Goal: Task Accomplishment & Management: Manage account settings

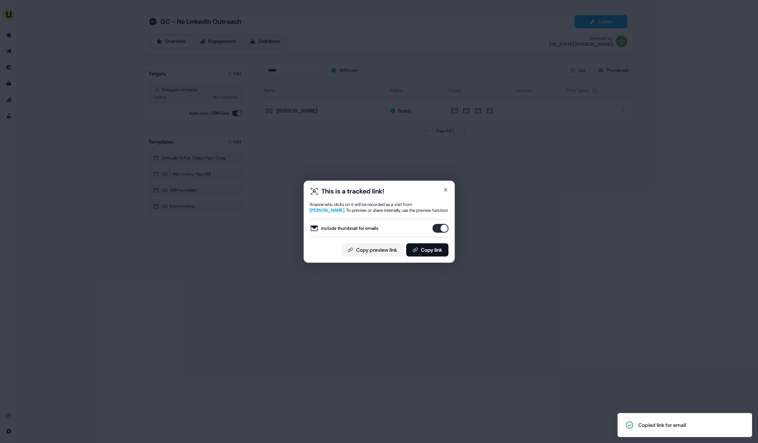
click at [449, 186] on div "This is a tracked link! Anyone who clicks on it will be recorded as a visit fro…" at bounding box center [379, 222] width 151 height 82
click at [444, 188] on icon "button" at bounding box center [445, 189] width 3 height 3
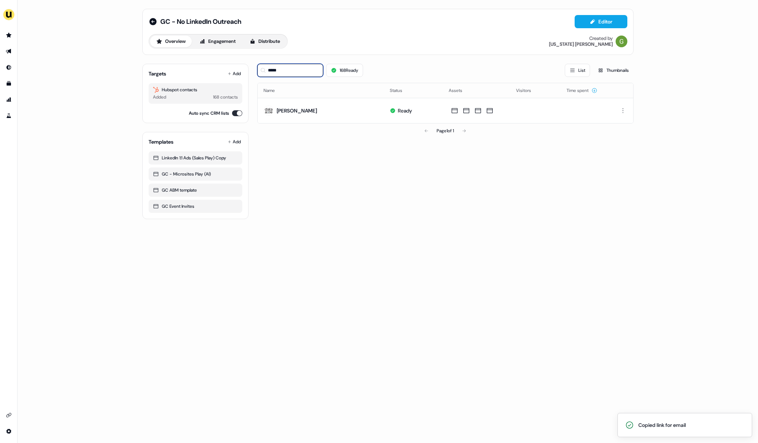
click at [279, 74] on input "*****" at bounding box center [290, 70] width 66 height 13
type input "****"
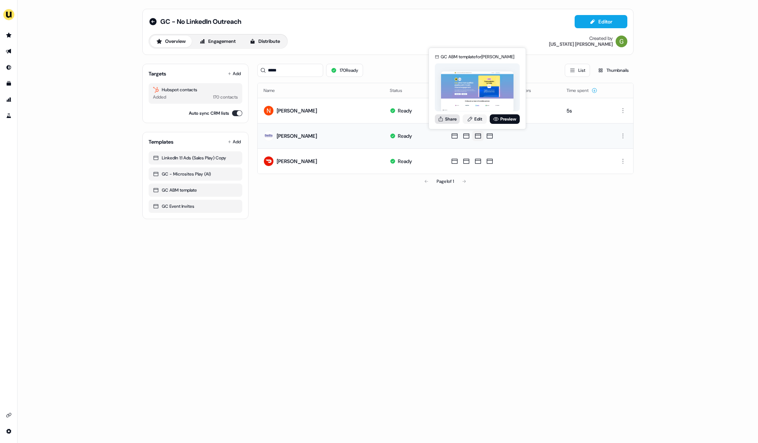
click at [453, 122] on button "Share" at bounding box center [447, 119] width 25 height 10
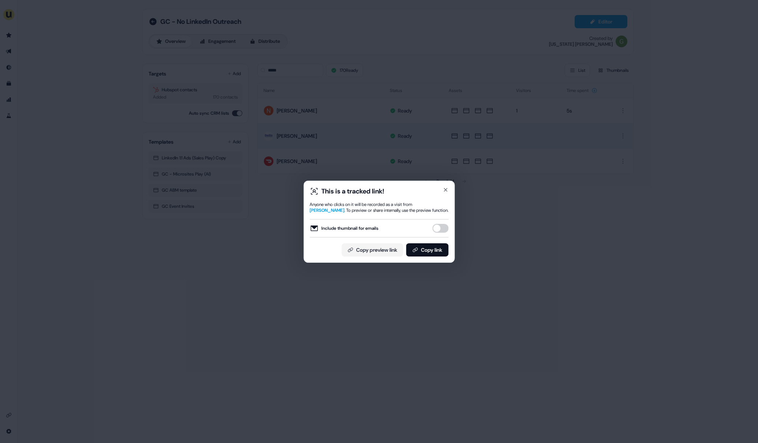
click at [441, 229] on button "Include thumbnail for emails" at bounding box center [441, 228] width 16 height 9
click at [435, 249] on button "Copy link" at bounding box center [427, 249] width 42 height 13
click at [443, 192] on div "This is a tracked link!" at bounding box center [379, 191] width 139 height 9
click at [447, 185] on div "This is a tracked link! Anyone who clicks on it will be recorded as a visit fro…" at bounding box center [379, 222] width 151 height 82
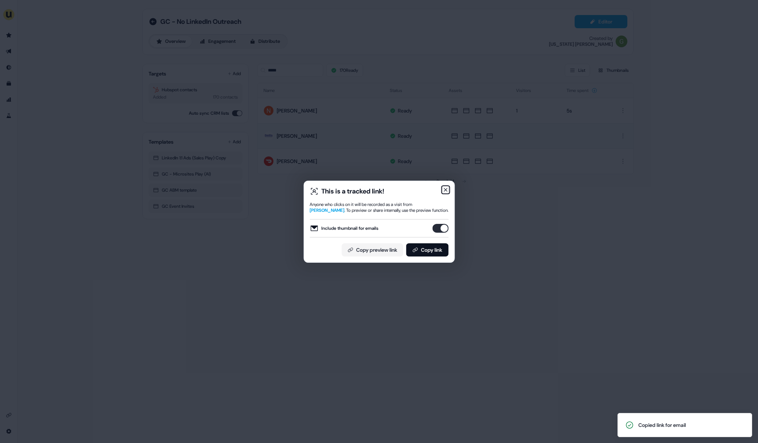
click at [446, 190] on icon "button" at bounding box center [446, 190] width 6 height 6
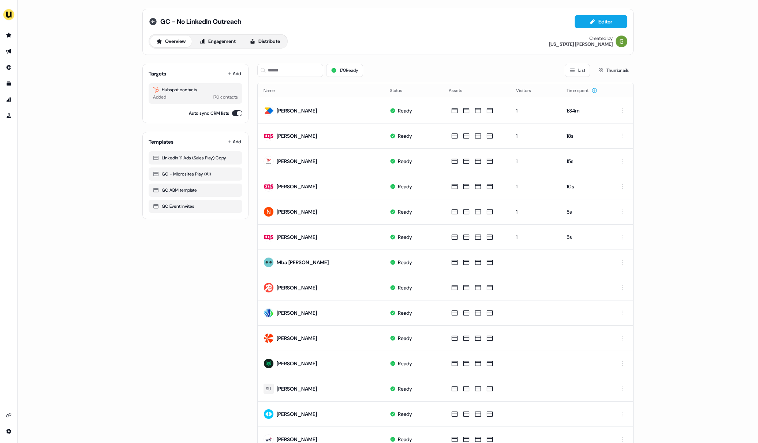
click at [151, 20] on icon at bounding box center [152, 21] width 7 height 7
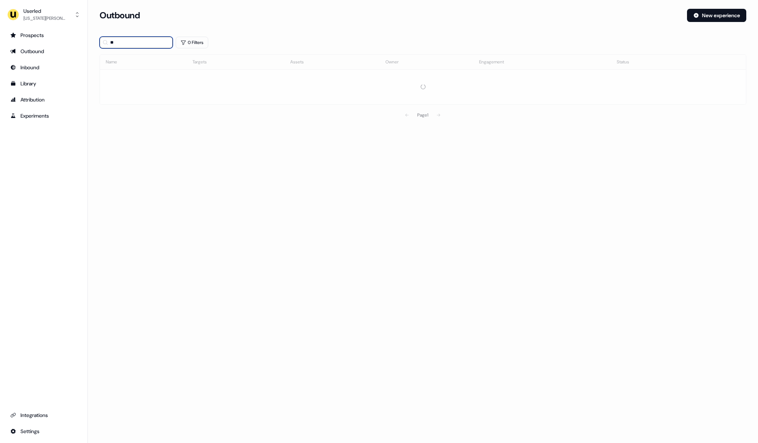
click at [127, 44] on input "**" at bounding box center [136, 43] width 73 height 12
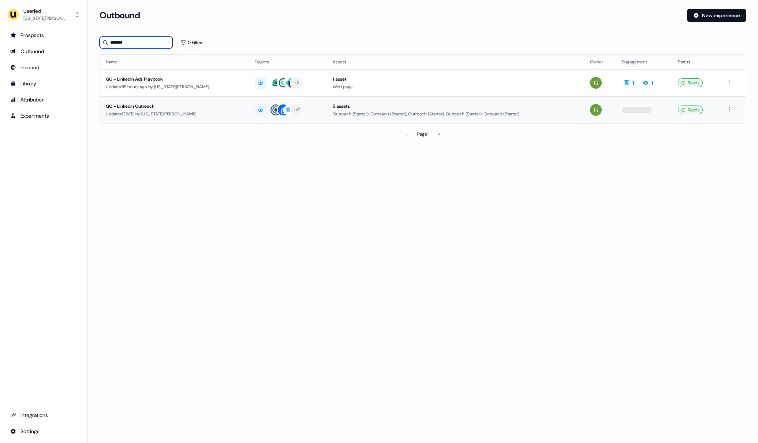
type input "*******"
click at [130, 118] on td "GC - Linkedin Outreach Updated 2 days ago by Georgia Cohen" at bounding box center [174, 109] width 149 height 27
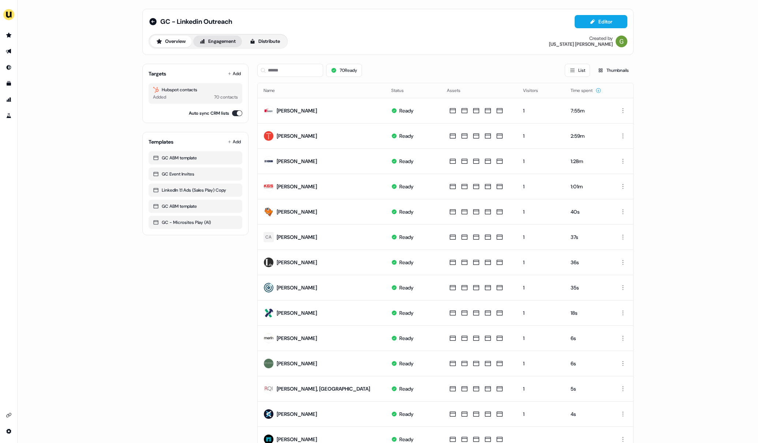
click at [228, 43] on button "Engagement" at bounding box center [217, 42] width 49 height 12
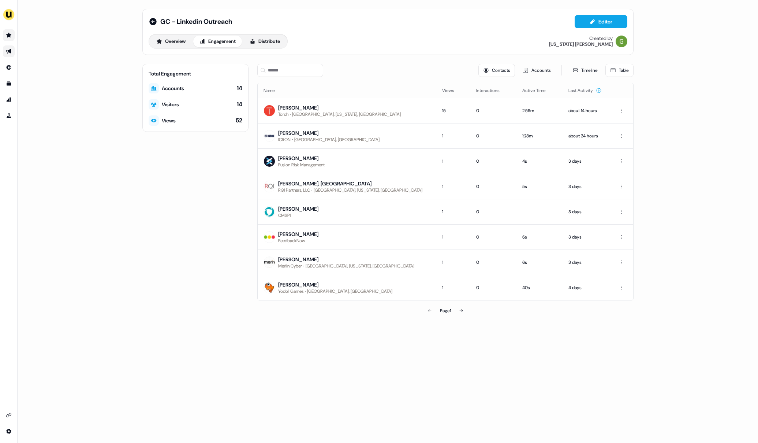
click at [11, 34] on icon "Go to prospects" at bounding box center [9, 35] width 6 height 6
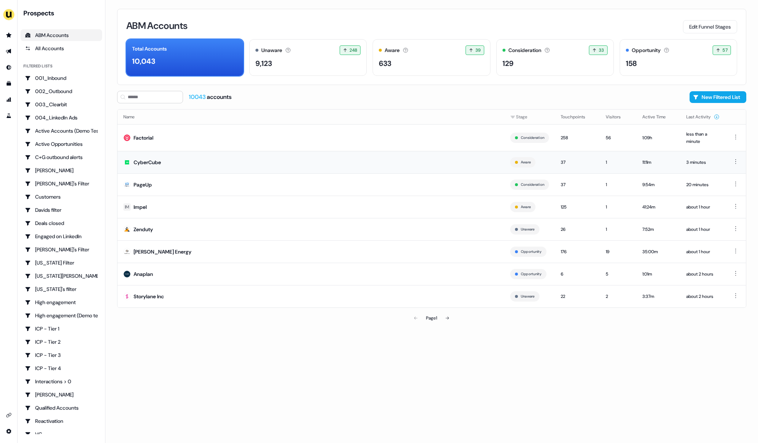
click at [189, 160] on td "CyberCube" at bounding box center [311, 162] width 387 height 22
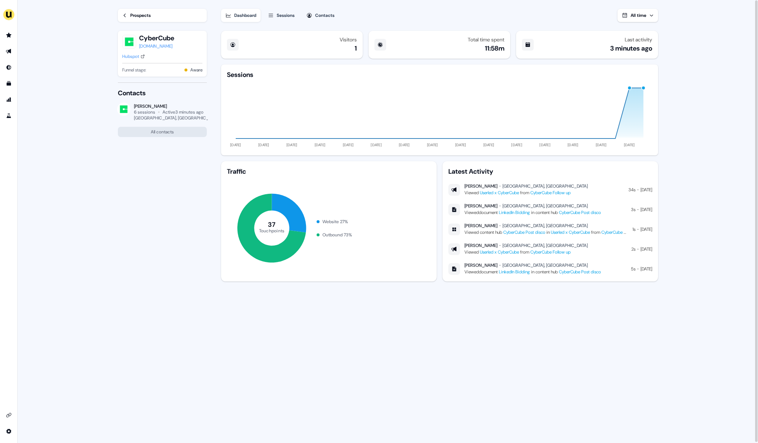
click at [123, 19] on link "Prospects" at bounding box center [162, 15] width 89 height 13
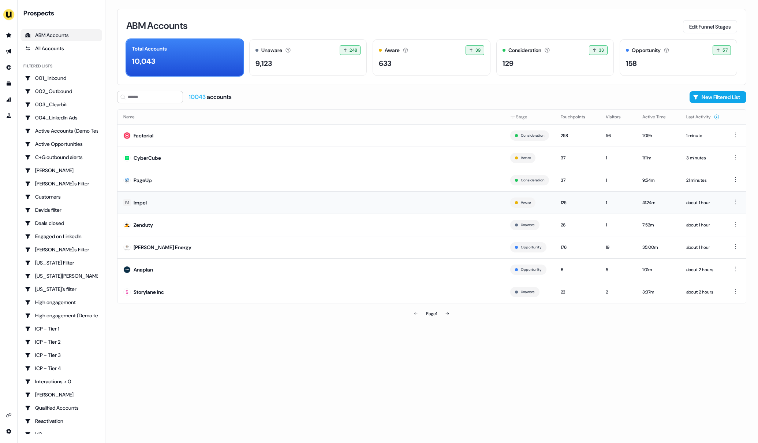
click at [163, 205] on td "IM Impel" at bounding box center [311, 202] width 387 height 22
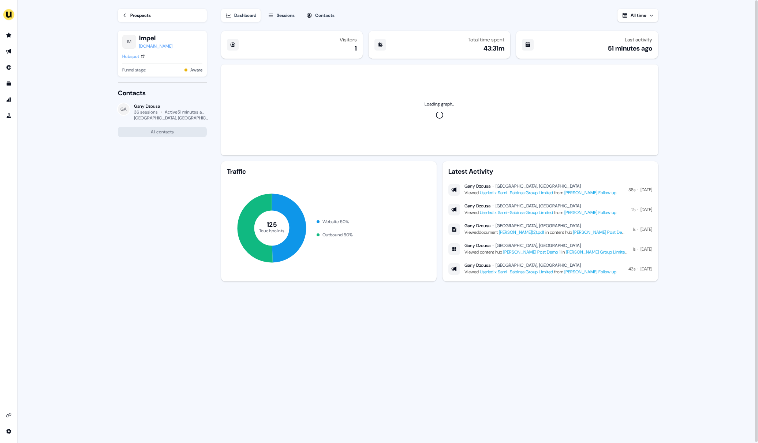
click at [128, 15] on link "Prospects" at bounding box center [162, 15] width 89 height 13
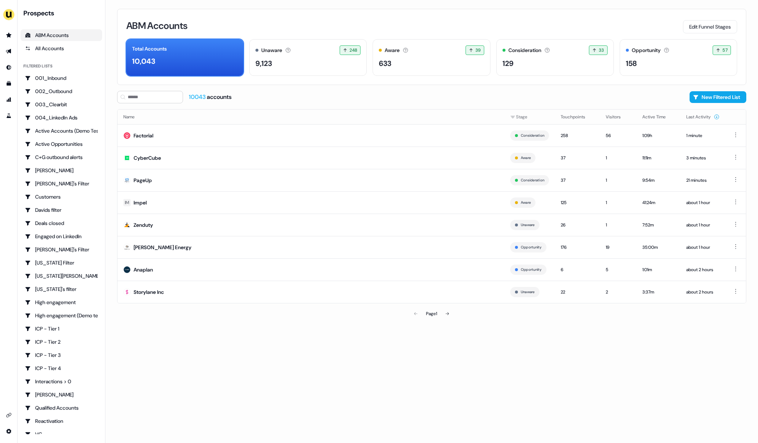
click at [686, 101] on div "10043 accounts New Filtered List" at bounding box center [432, 97] width 630 height 12
click at [694, 100] on button "New Filtered List" at bounding box center [718, 97] width 57 height 12
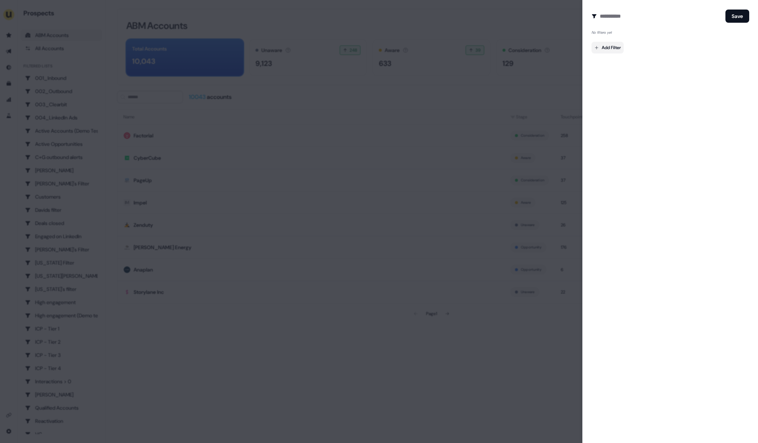
click at [601, 51] on body "For the best experience switch devices to a bigger screen. Go to Userled.io Pro…" at bounding box center [379, 221] width 758 height 443
click at [757, 128] on div at bounding box center [379, 221] width 758 height 443
click at [326, 310] on div at bounding box center [379, 221] width 758 height 443
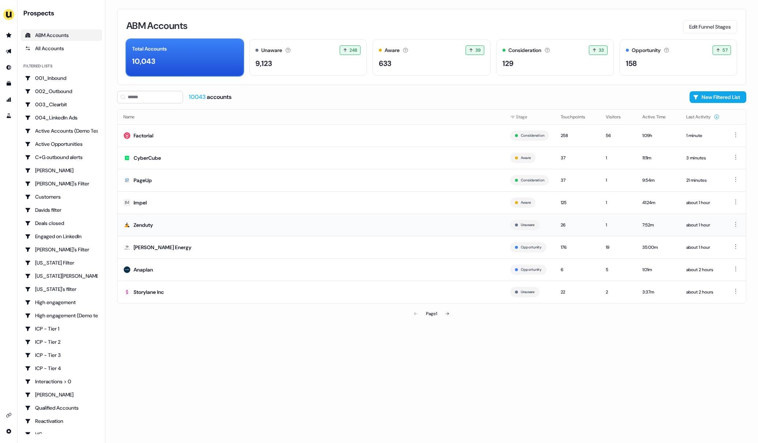
click at [150, 229] on td "Zenduty" at bounding box center [311, 225] width 387 height 22
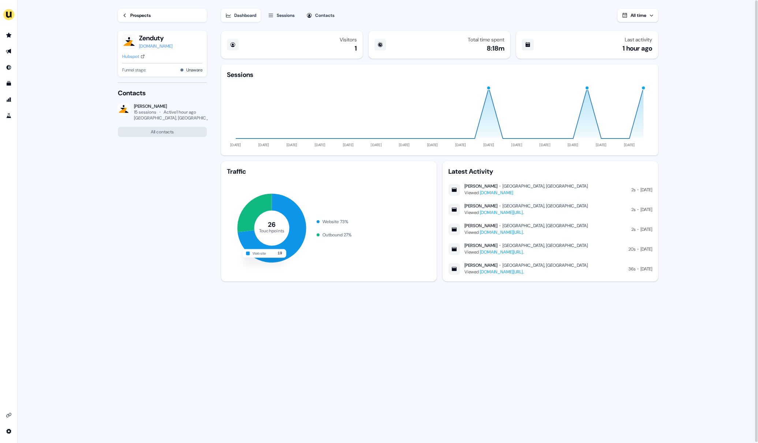
click at [167, 6] on div "Prospects Zenduty zenduty.com Hubspot Funnel stage: Unaware" at bounding box center [162, 41] width 89 height 82
click at [167, 11] on link "Prospects" at bounding box center [162, 15] width 89 height 13
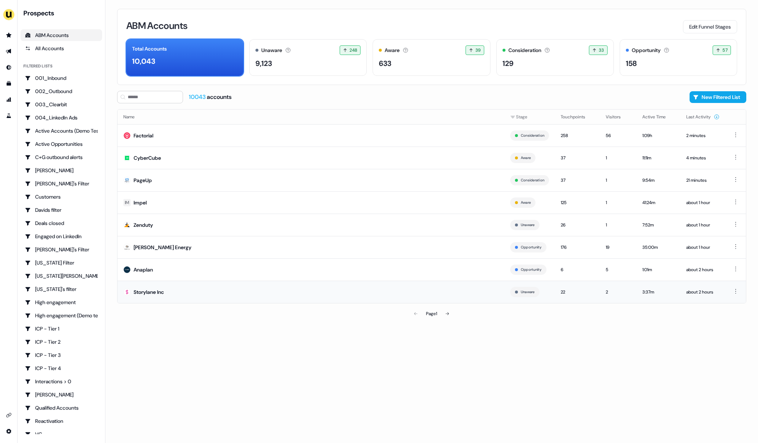
click at [348, 297] on td "Storylane Inc" at bounding box center [311, 292] width 387 height 22
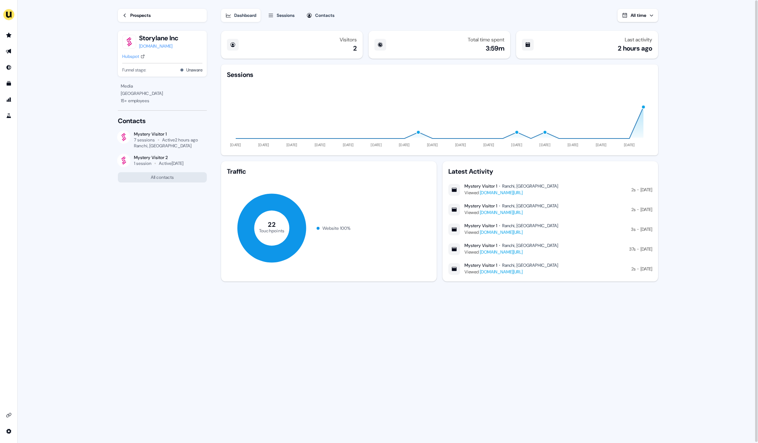
click at [151, 44] on div "storylane.io" at bounding box center [158, 45] width 39 height 7
click at [133, 54] on div "Hubspot" at bounding box center [130, 56] width 17 height 7
click at [155, 48] on div "storylane.io" at bounding box center [158, 45] width 39 height 7
click at [221, 306] on div "Visitors 2 Total time spent 3:59m Last activity 2 hours ago Sessions 11 Jun 24 …" at bounding box center [439, 236] width 439 height 416
click at [179, 12] on link "Prospects" at bounding box center [162, 15] width 89 height 13
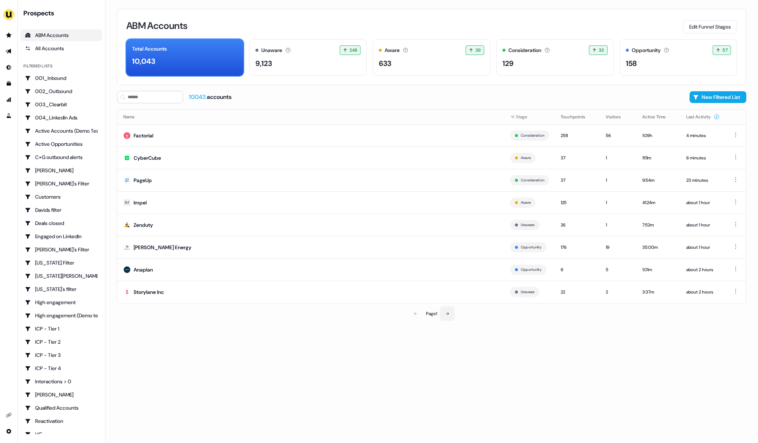
click at [448, 315] on icon at bounding box center [447, 313] width 4 height 4
click at [249, 134] on td "Blackboard" at bounding box center [311, 135] width 387 height 22
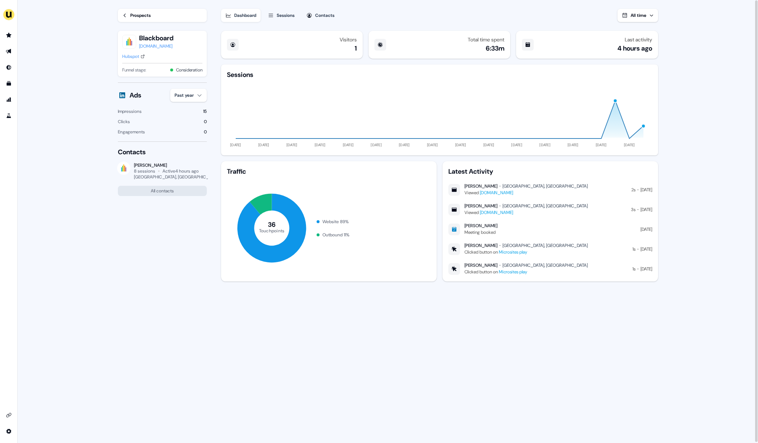
click at [146, 15] on div "Prospects" at bounding box center [140, 15] width 21 height 7
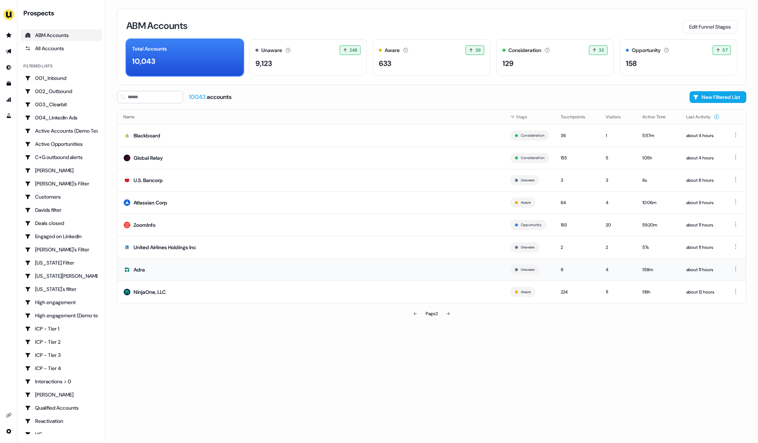
click at [441, 278] on td "Adra" at bounding box center [311, 269] width 387 height 22
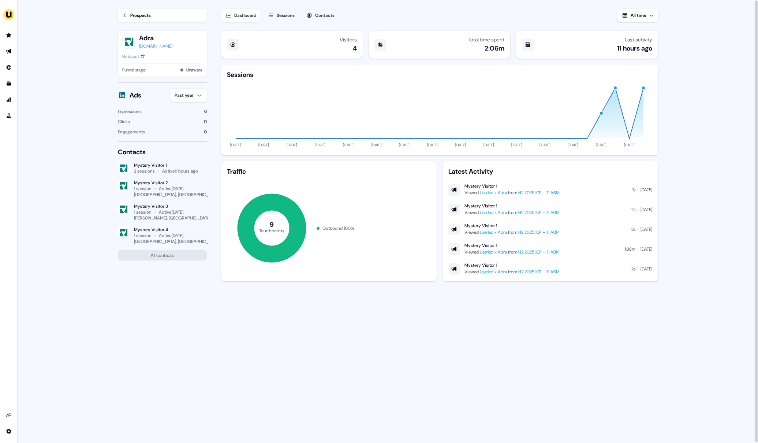
click at [151, 44] on div "trintech.com" at bounding box center [155, 45] width 33 height 7
click at [133, 59] on div "Hubspot" at bounding box center [130, 56] width 17 height 7
click at [131, 17] on div "Prospects" at bounding box center [140, 15] width 21 height 7
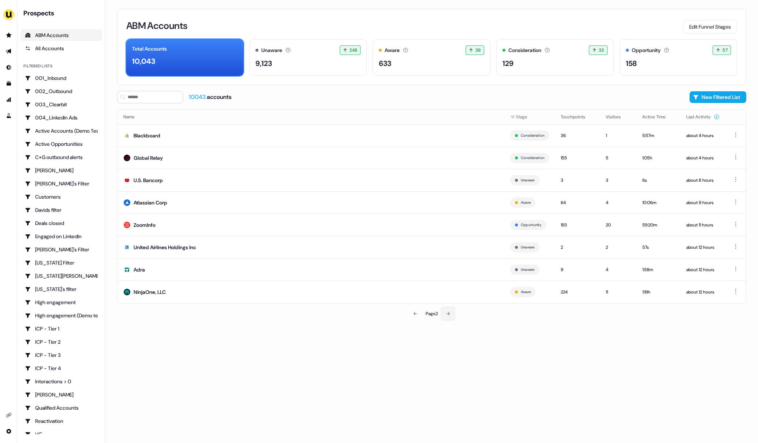
click at [453, 310] on button at bounding box center [448, 313] width 15 height 15
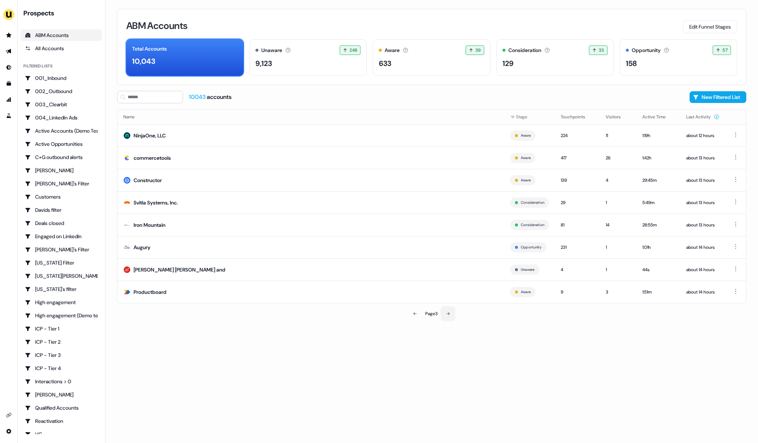
click at [448, 316] on button at bounding box center [448, 313] width 15 height 15
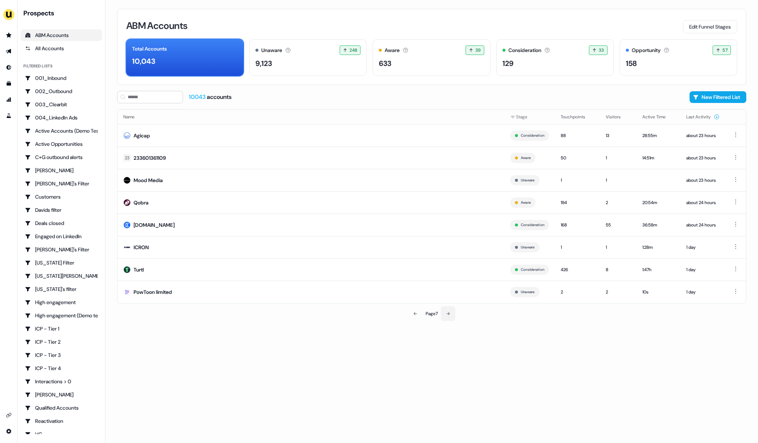
click at [448, 316] on button at bounding box center [448, 313] width 15 height 15
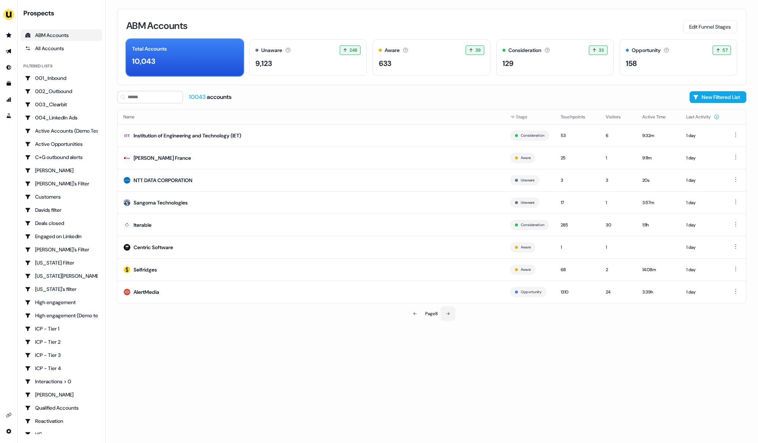
click at [448, 316] on button at bounding box center [448, 313] width 15 height 15
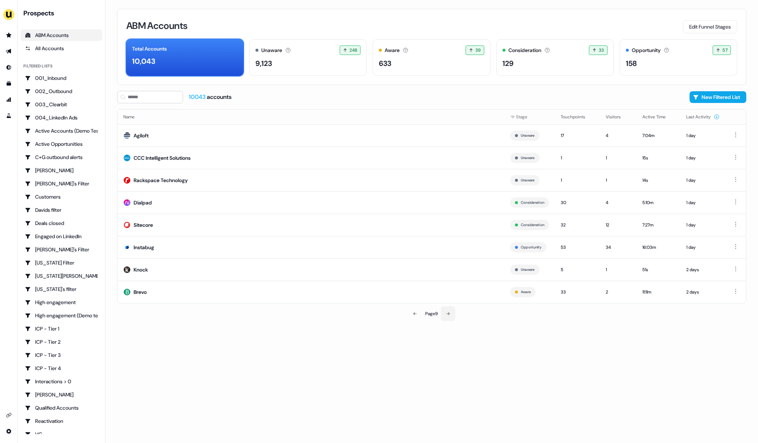
click at [446, 311] on button at bounding box center [448, 313] width 15 height 15
click at [446, 311] on button at bounding box center [449, 313] width 15 height 15
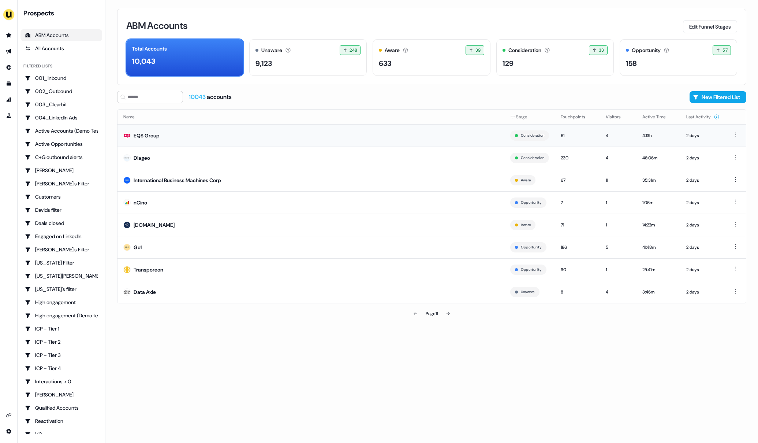
click at [398, 141] on td "EQS Group" at bounding box center [311, 135] width 387 height 22
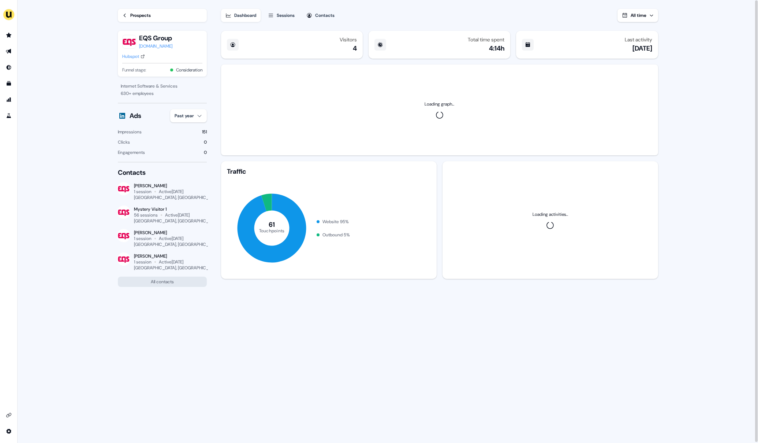
click at [289, 14] on div "Sessions" at bounding box center [286, 15] width 18 height 7
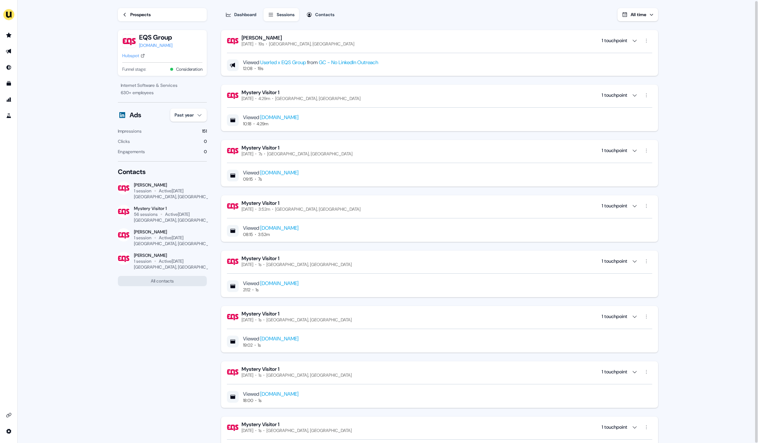
click at [122, 14] on icon at bounding box center [124, 14] width 5 height 5
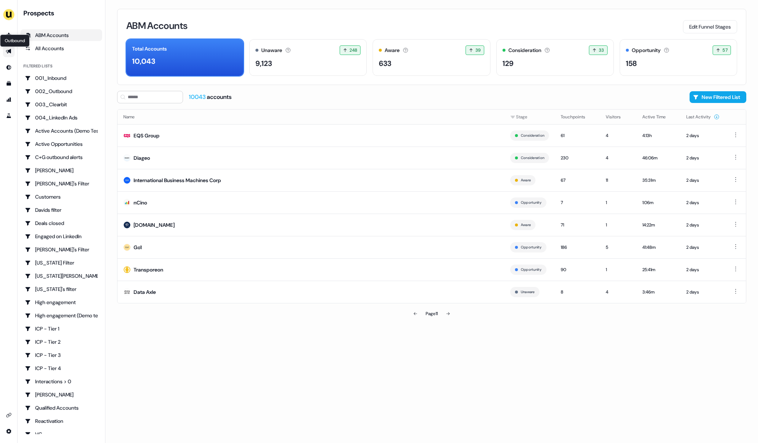
click at [8, 48] on icon "Go to outbound experience" at bounding box center [9, 51] width 6 height 6
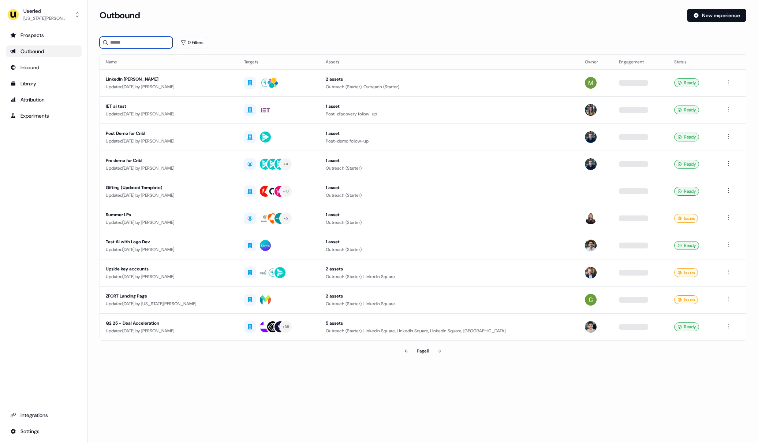
click at [141, 41] on input at bounding box center [136, 43] width 73 height 12
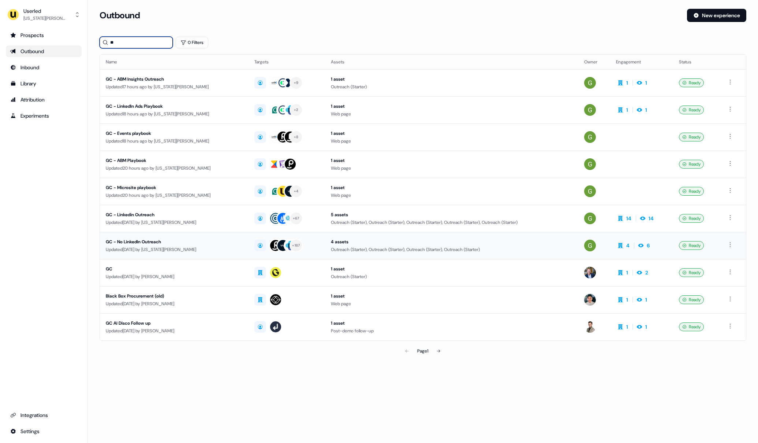
type input "**"
click at [122, 244] on div "GC - No LinkedIn Outreach" at bounding box center [174, 241] width 137 height 7
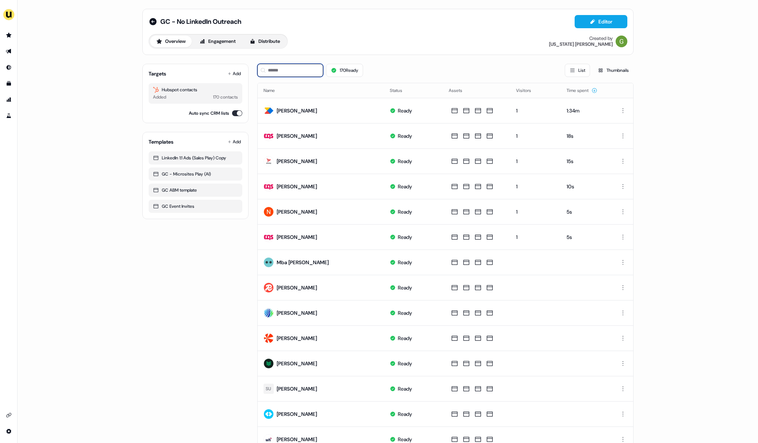
click at [278, 74] on input at bounding box center [290, 70] width 66 height 13
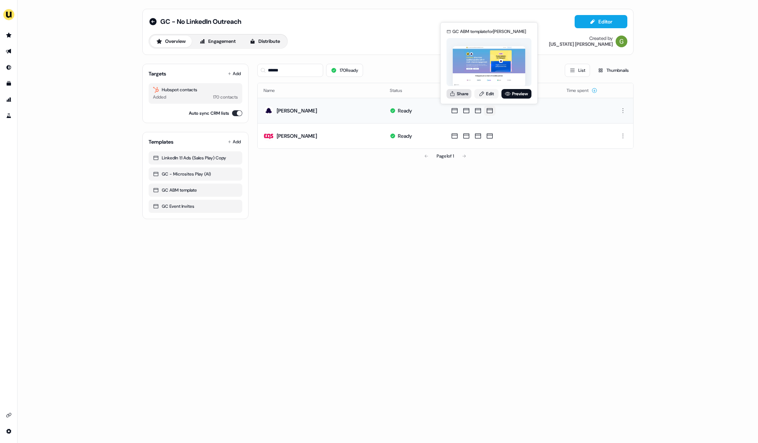
click at [465, 92] on button "Share" at bounding box center [459, 94] width 25 height 10
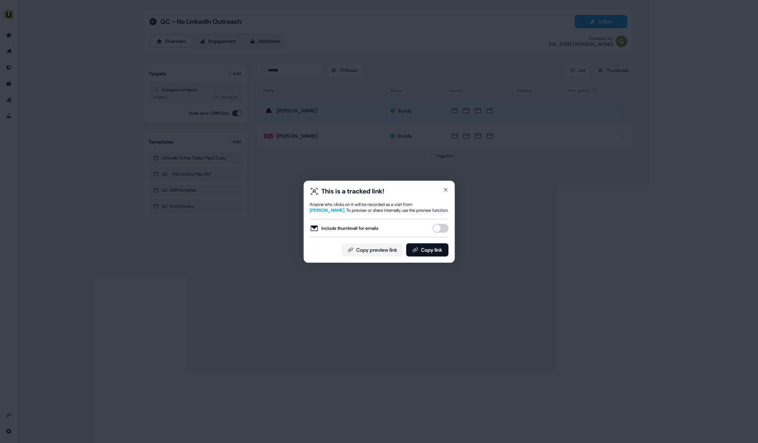
click at [435, 225] on button "Include thumbnail for emails" at bounding box center [441, 228] width 16 height 9
click at [431, 250] on button "Copy link" at bounding box center [427, 249] width 42 height 13
click at [446, 188] on icon "button" at bounding box center [446, 190] width 6 height 6
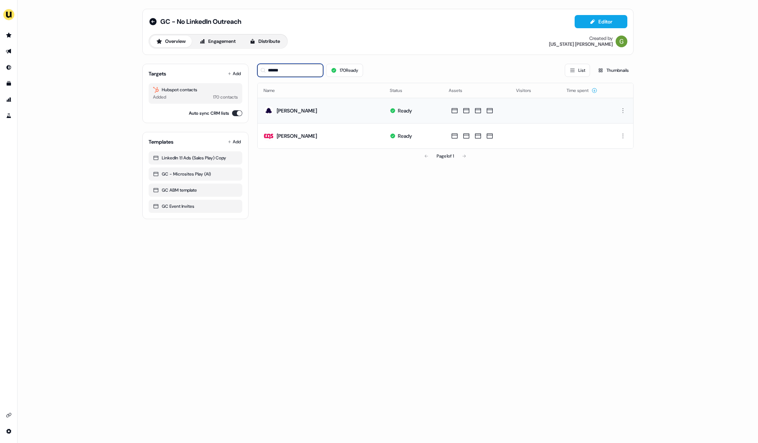
click at [284, 68] on input "******" at bounding box center [290, 70] width 66 height 13
type input "****"
click at [234, 60] on div "Targets Add Hubspot contacts Added 170 contacts Auto sync CRM lists Templates A…" at bounding box center [195, 138] width 106 height 161
click at [234, 68] on button "Add" at bounding box center [234, 73] width 16 height 10
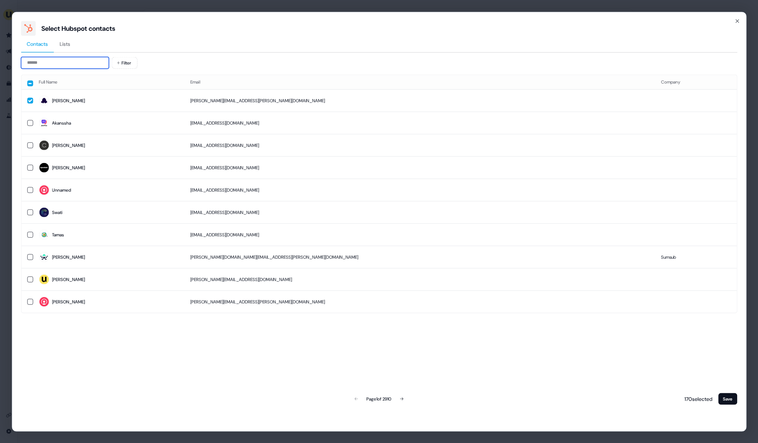
click at [66, 64] on input at bounding box center [65, 63] width 88 height 12
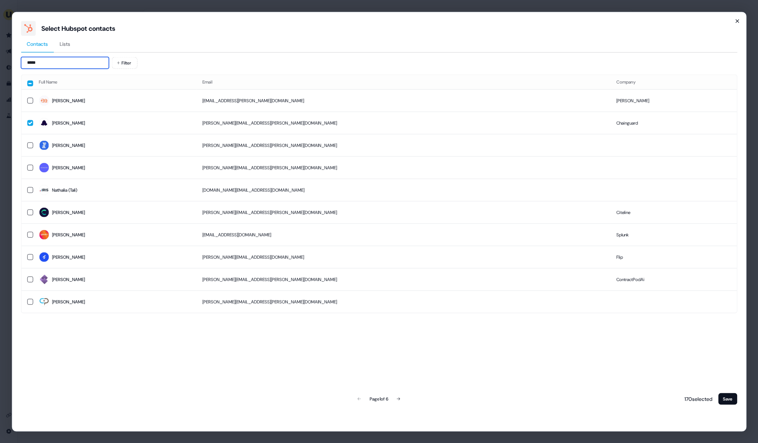
type input "*****"
click at [736, 22] on icon "button" at bounding box center [737, 20] width 3 height 3
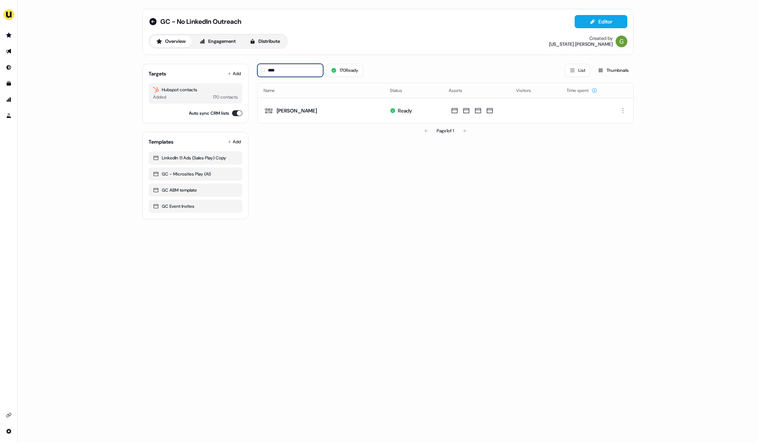
click at [286, 73] on input "****" at bounding box center [290, 70] width 66 height 13
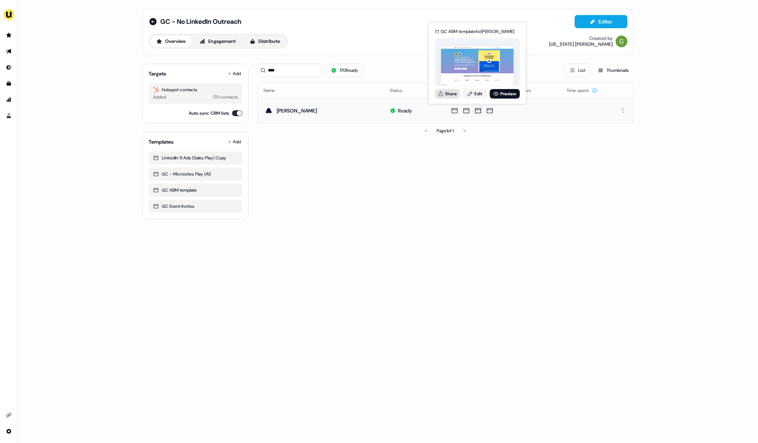
click at [449, 92] on button "Share" at bounding box center [447, 94] width 25 height 10
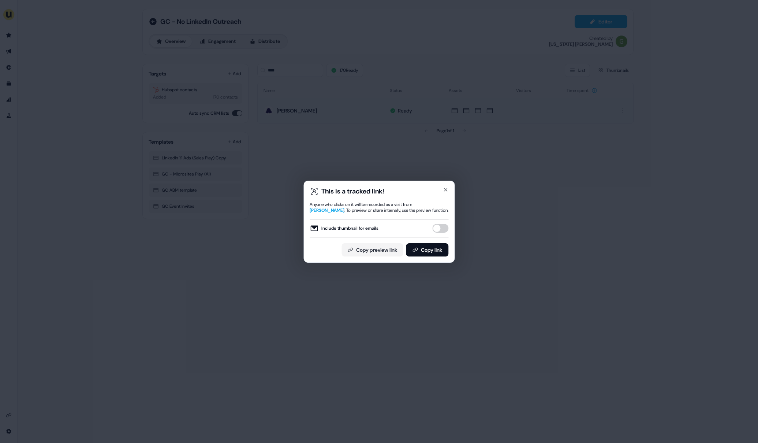
click at [440, 231] on button "Include thumbnail for emails" at bounding box center [441, 228] width 16 height 9
click at [436, 246] on button "Copy link" at bounding box center [427, 249] width 42 height 13
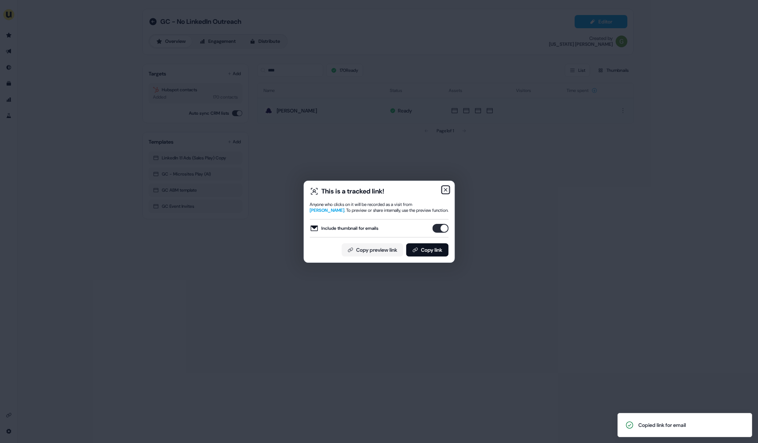
click at [446, 188] on icon "button" at bounding box center [446, 190] width 6 height 6
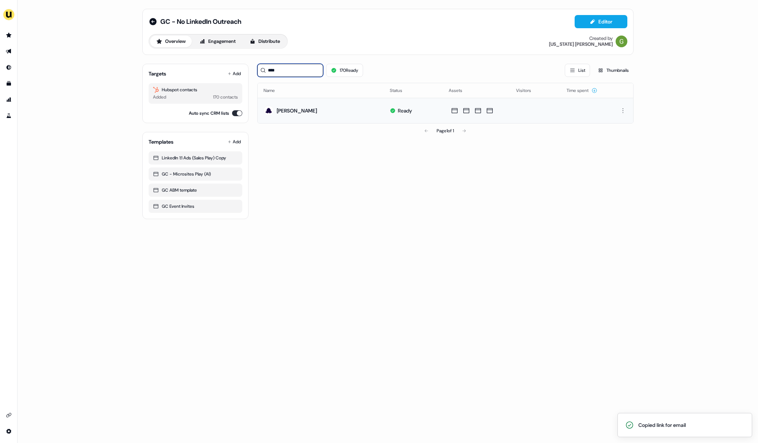
click at [287, 74] on input "****" at bounding box center [290, 70] width 66 height 13
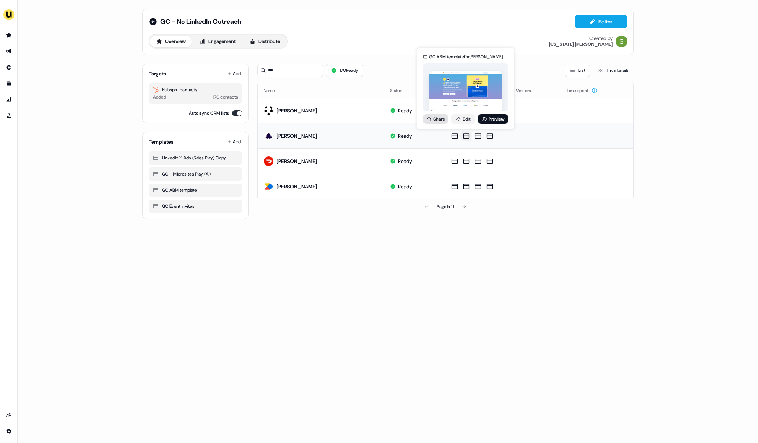
click at [445, 121] on button "Share" at bounding box center [435, 119] width 25 height 10
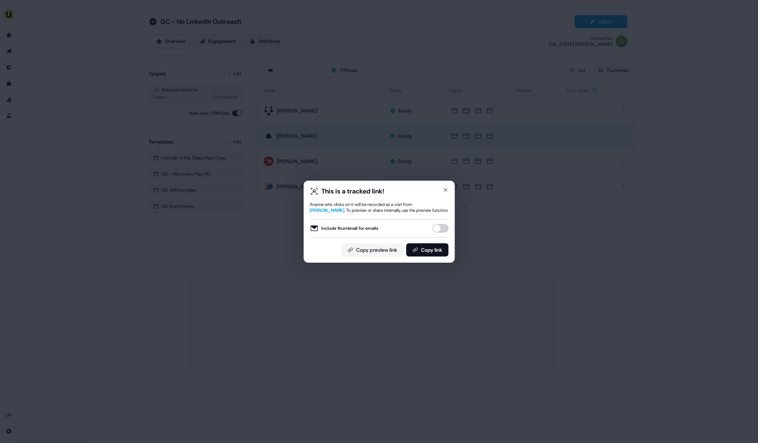
click at [437, 227] on button "Include thumbnail for emails" at bounding box center [441, 228] width 16 height 9
click at [431, 250] on button "Copy link" at bounding box center [427, 249] width 42 height 13
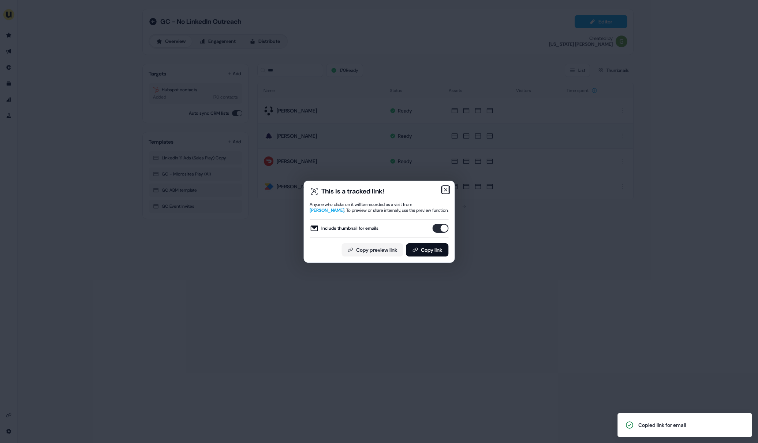
click at [445, 189] on icon "button" at bounding box center [446, 190] width 6 height 6
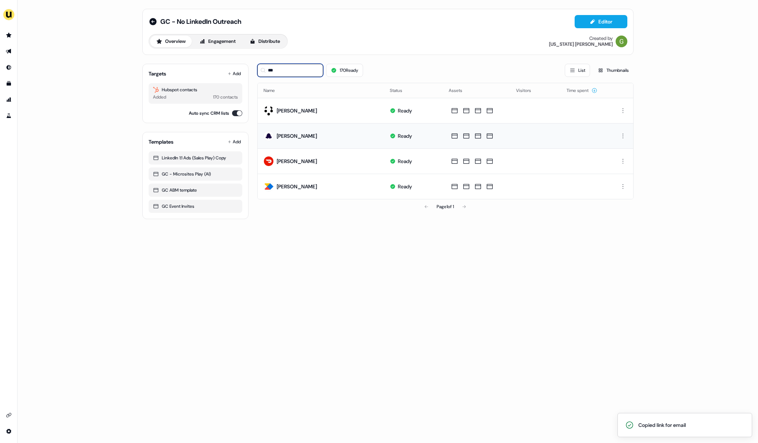
click at [274, 69] on input "***" at bounding box center [290, 70] width 66 height 13
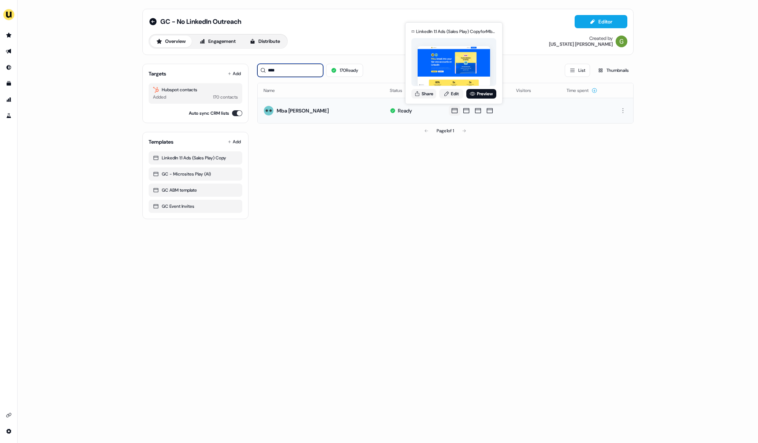
type input "****"
click at [456, 95] on link "Edit" at bounding box center [451, 94] width 24 height 10
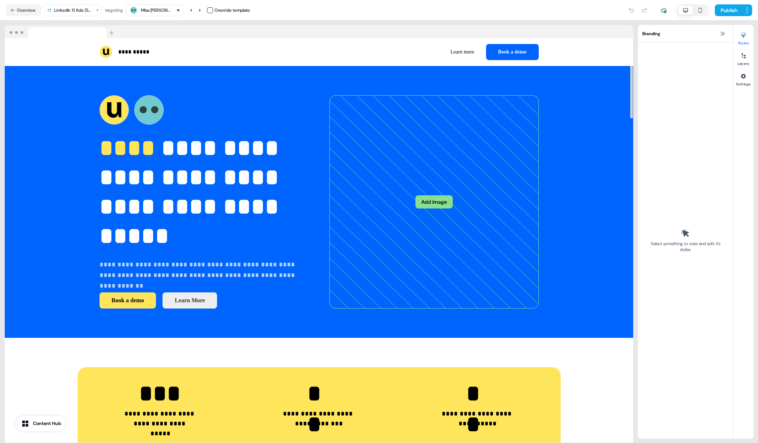
click at [152, 14] on div "Mba [PERSON_NAME]" at bounding box center [155, 10] width 29 height 7
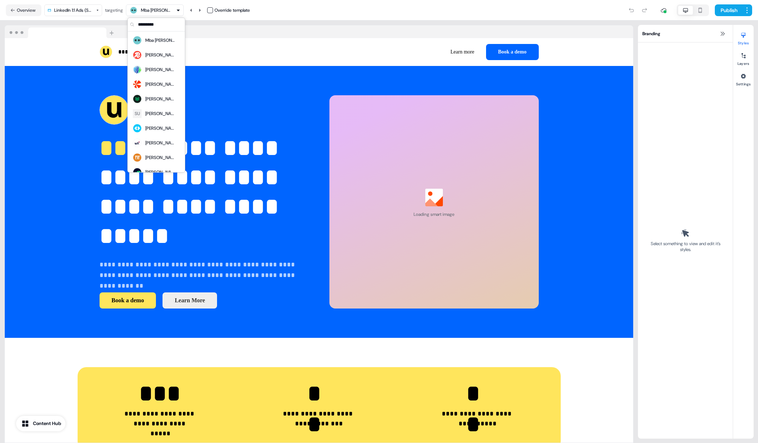
click at [152, 14] on div "Mba [PERSON_NAME]" at bounding box center [155, 10] width 29 height 7
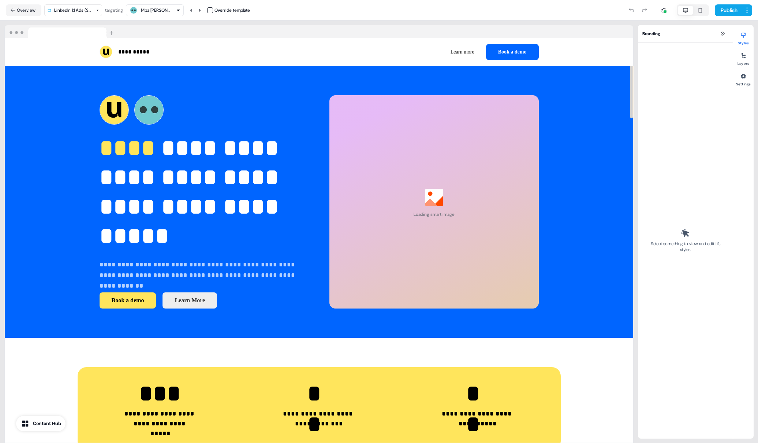
click at [174, 14] on div "Mba [PERSON_NAME]" at bounding box center [154, 10] width 51 height 9
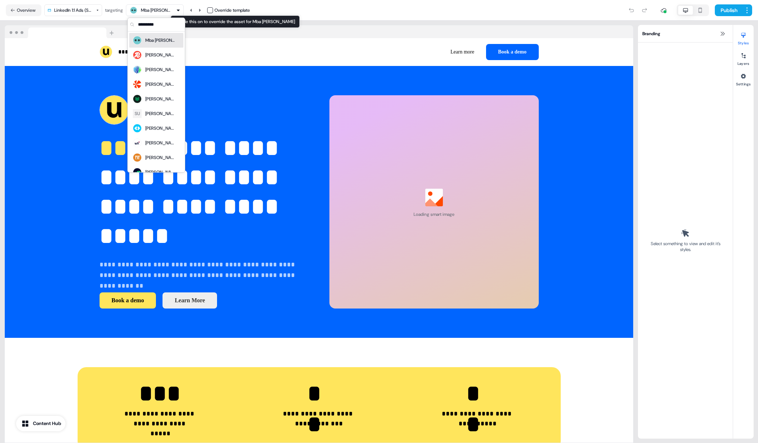
click at [178, 10] on icon "button" at bounding box center [178, 11] width 3 height 2
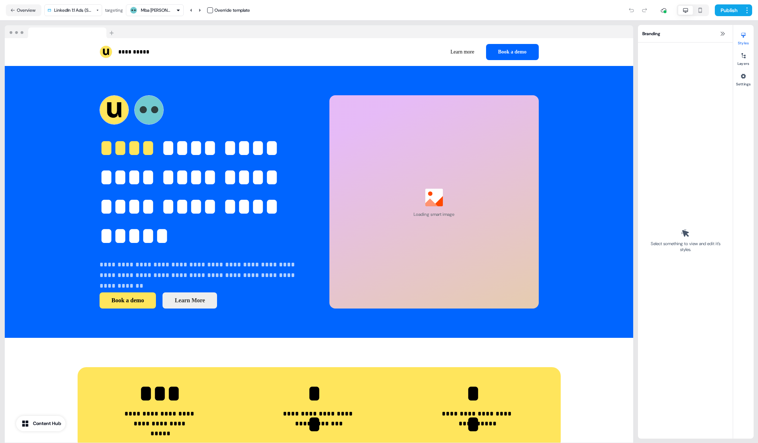
click at [91, 8] on html "**********" at bounding box center [379, 221] width 758 height 443
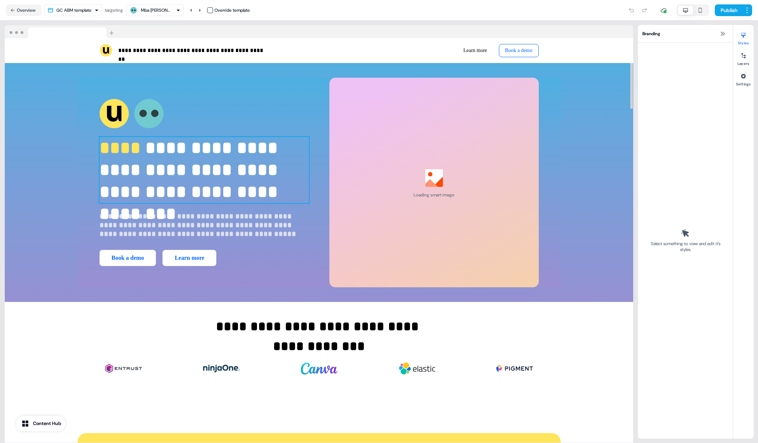
click at [119, 159] on p "**********" at bounding box center [204, 170] width 209 height 66
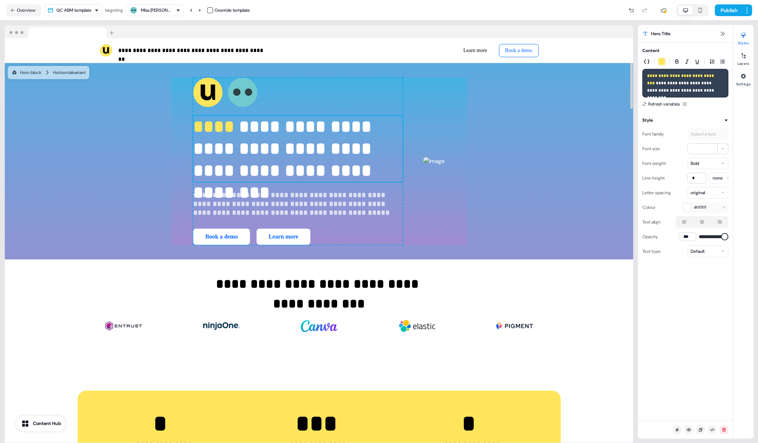
click at [247, 10] on div "Override template" at bounding box center [233, 10] width 36 height 7
click at [211, 9] on button "button" at bounding box center [210, 10] width 6 height 6
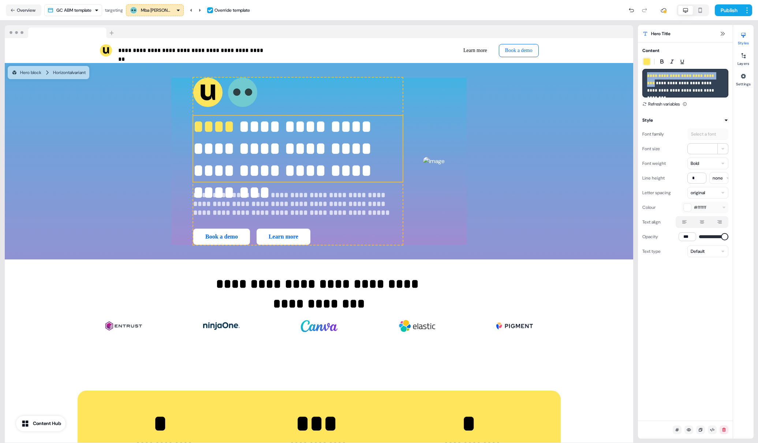
drag, startPoint x: 716, startPoint y: 75, endPoint x: 646, endPoint y: 76, distance: 69.6
click at [646, 76] on div "**********" at bounding box center [686, 83] width 86 height 29
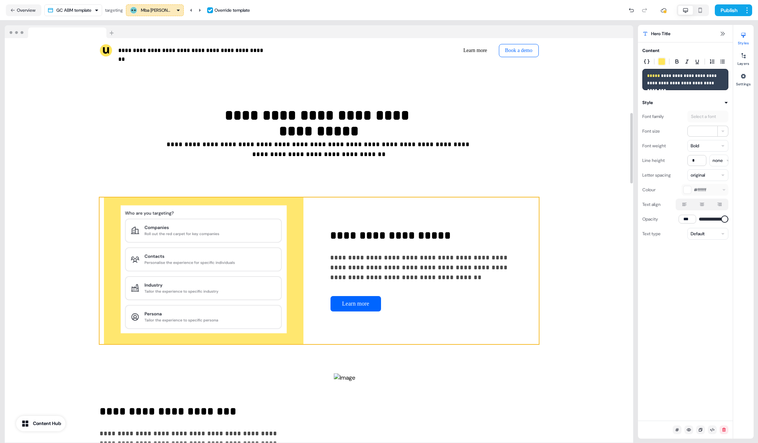
scroll to position [428, 0]
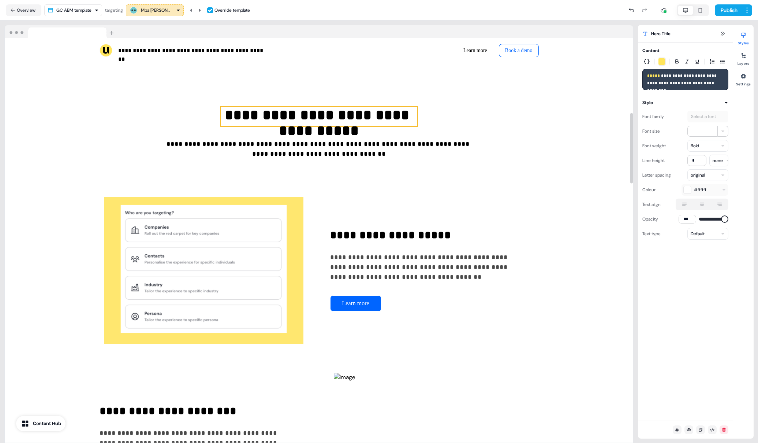
click at [231, 126] on p "**********" at bounding box center [319, 116] width 197 height 19
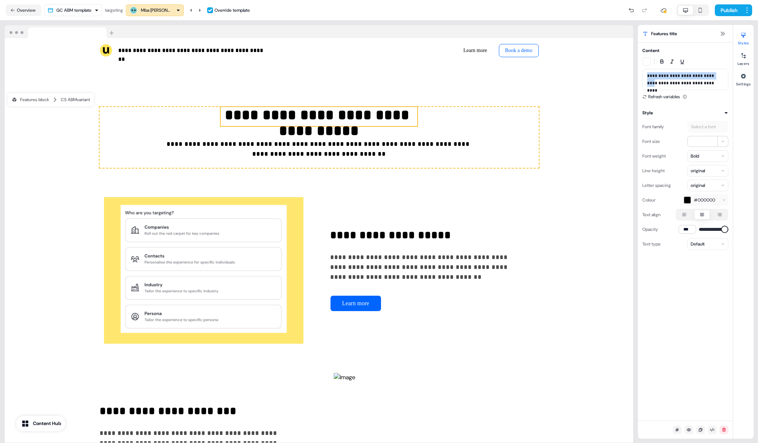
drag, startPoint x: 715, startPoint y: 76, endPoint x: 646, endPoint y: 75, distance: 69.2
click at [646, 75] on div "**********" at bounding box center [686, 79] width 86 height 21
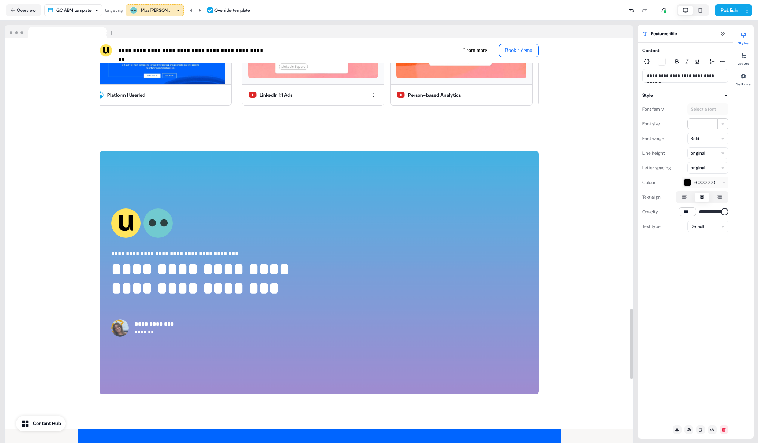
scroll to position [1553, 0]
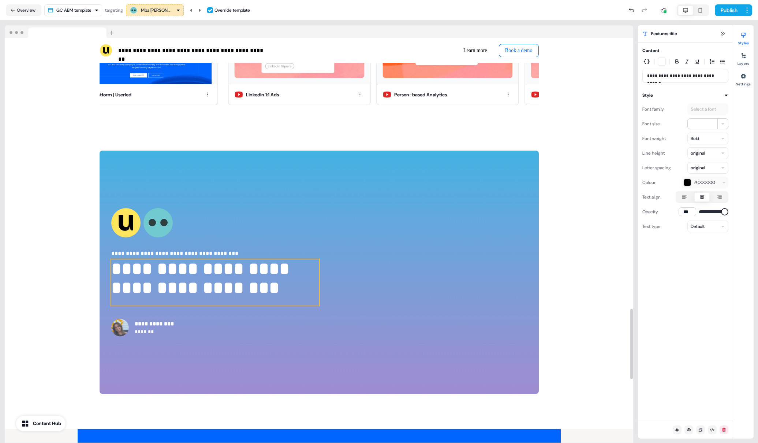
click at [155, 305] on p "**********" at bounding box center [215, 282] width 208 height 46
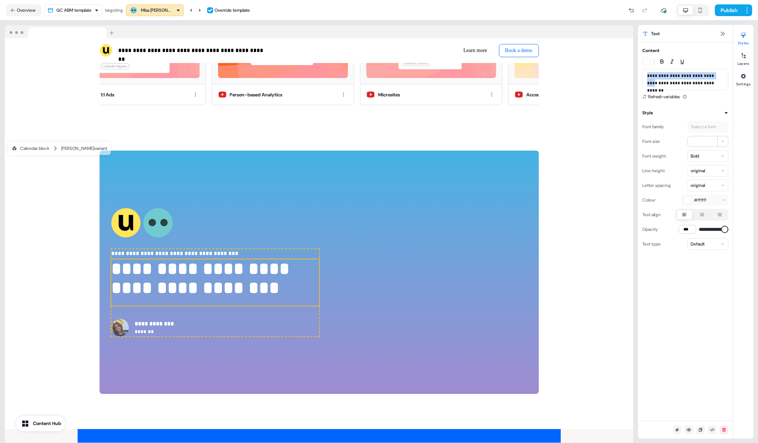
drag, startPoint x: 715, startPoint y: 76, endPoint x: 647, endPoint y: 77, distance: 68.1
click at [647, 77] on div "**********" at bounding box center [686, 79] width 86 height 21
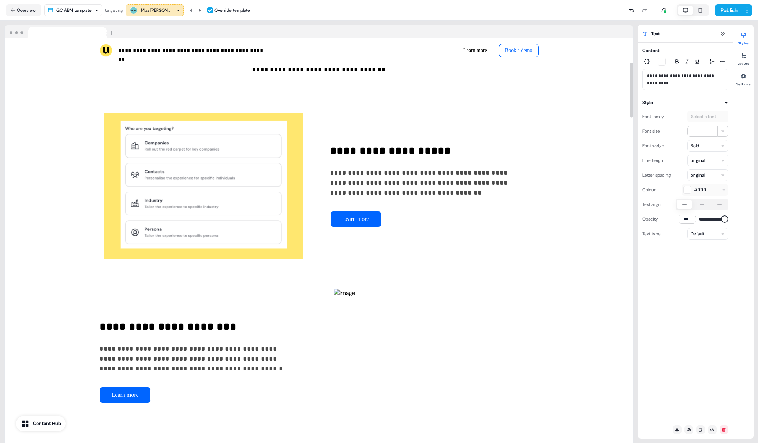
scroll to position [0, 0]
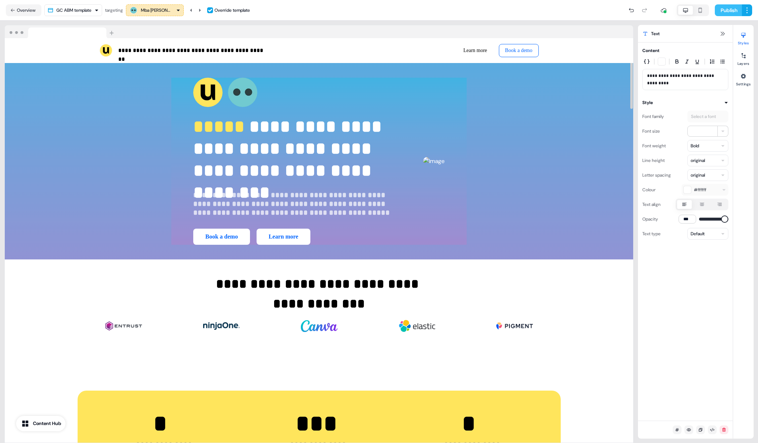
click at [722, 8] on button "Publish" at bounding box center [728, 10] width 27 height 12
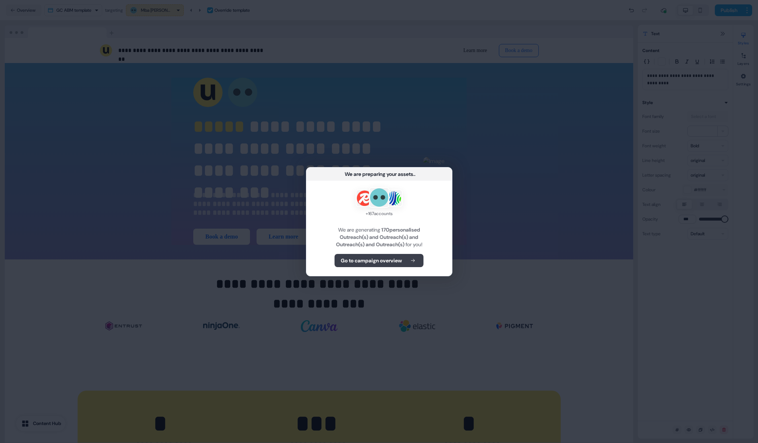
click at [399, 254] on button "Go to campaign overview" at bounding box center [379, 260] width 89 height 13
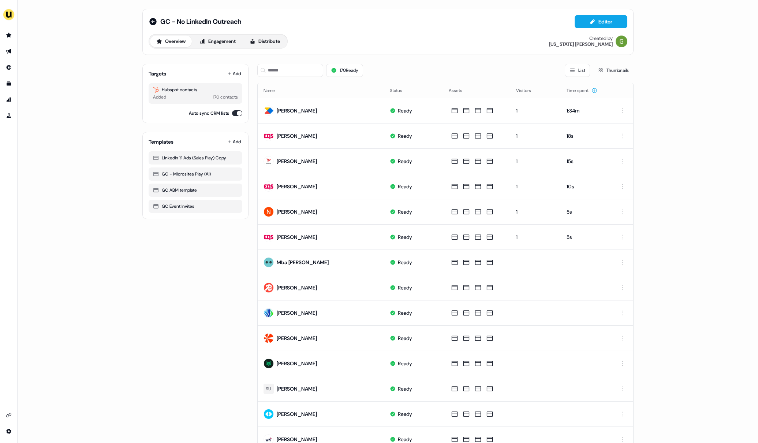
click at [671, 96] on div "GC - No LinkedIn Outreach Editor Overview Engagement Distribute Created by Geor…" at bounding box center [388, 221] width 741 height 443
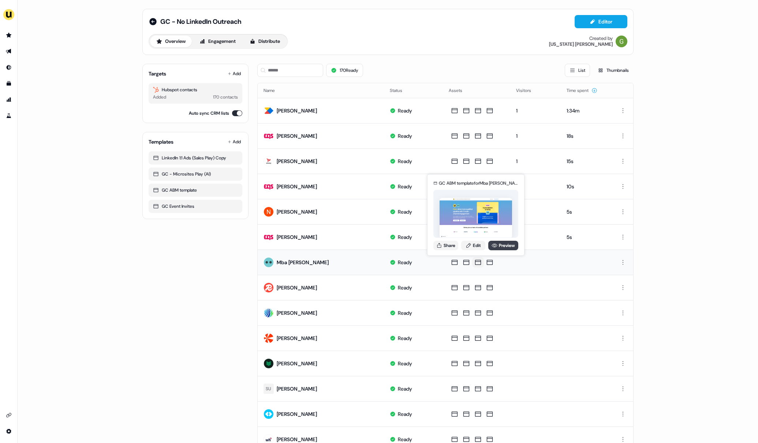
click at [510, 244] on link "Preview" at bounding box center [504, 246] width 30 height 10
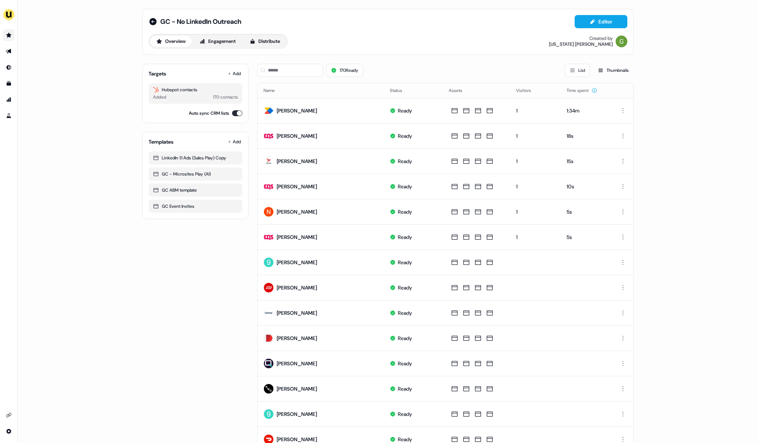
click at [9, 36] on icon "Go to prospects" at bounding box center [8, 35] width 5 height 5
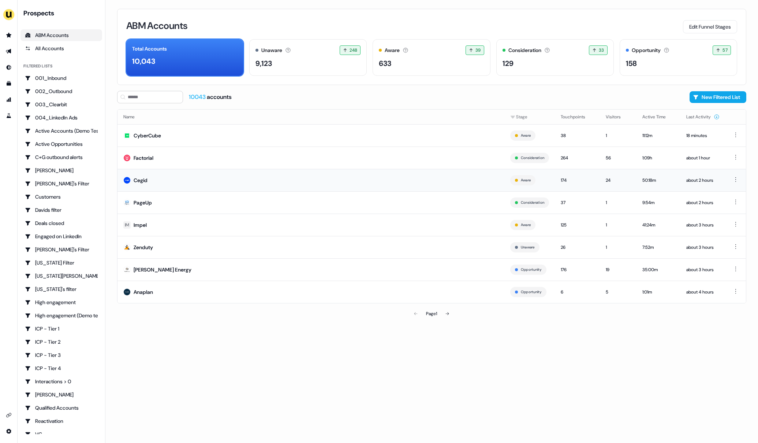
click at [145, 182] on div "Cegid" at bounding box center [141, 180] width 14 height 7
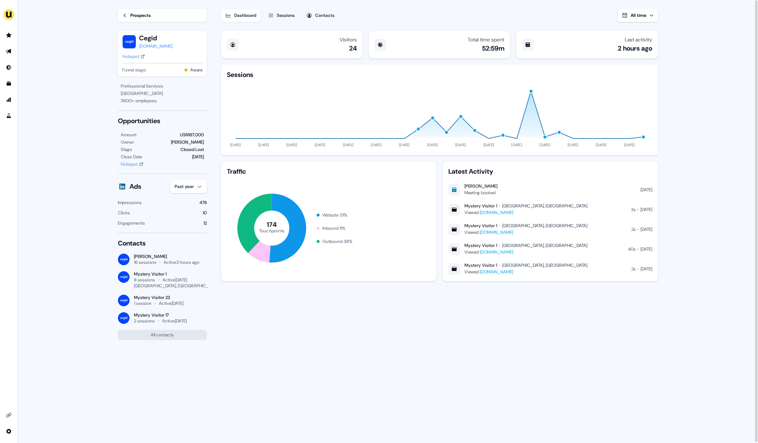
click at [130, 19] on div "Prospects" at bounding box center [140, 15] width 21 height 7
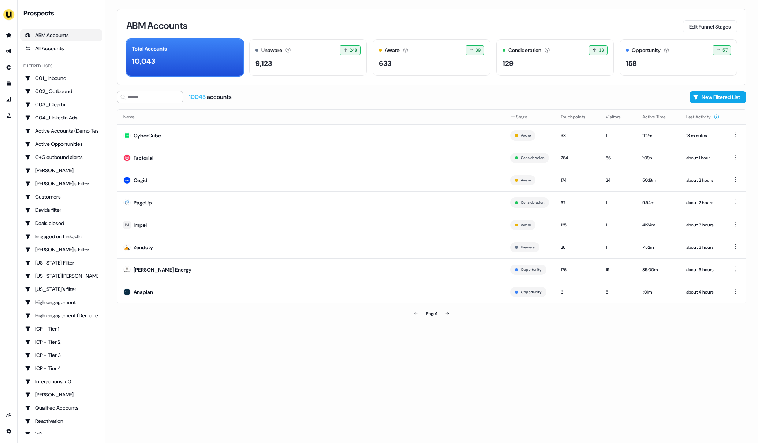
drag, startPoint x: 447, startPoint y: 316, endPoint x: 446, endPoint y: 344, distance: 27.9
click at [446, 344] on div "ABM Accounts Edit Funnel Stages Total Accounts 10,043 Unaware The default stage…" at bounding box center [431, 221] width 653 height 443
click at [433, 248] on td "Zenduty" at bounding box center [311, 247] width 387 height 22
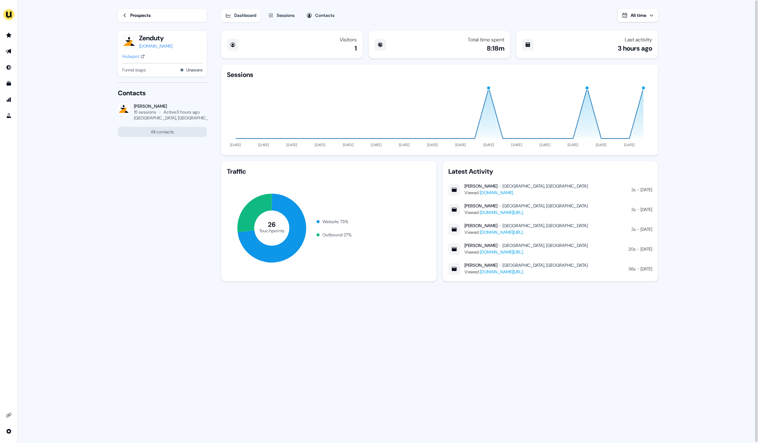
click at [281, 19] on button "Sessions" at bounding box center [282, 15] width 36 height 13
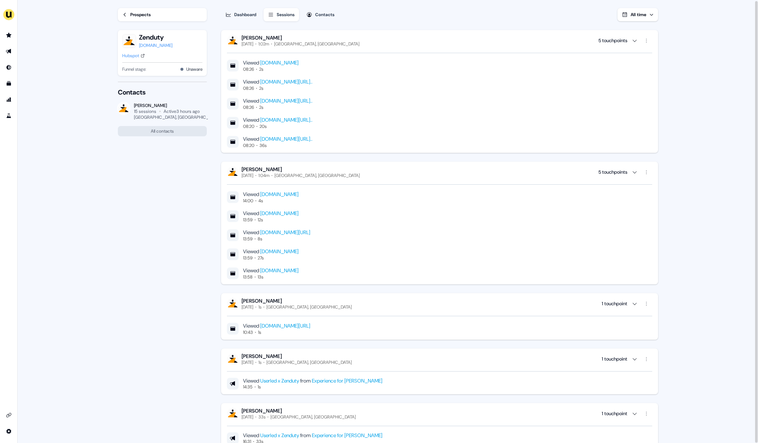
click at [155, 45] on div "[DOMAIN_NAME]" at bounding box center [155, 45] width 33 height 7
click at [130, 52] on div "Zenduty [DOMAIN_NAME] Hubspot Funnel stage: Unaware" at bounding box center [162, 53] width 89 height 46
click at [130, 56] on div "Hubspot" at bounding box center [130, 55] width 17 height 7
click at [9, 48] on icon "Go to outbound experience" at bounding box center [9, 51] width 6 height 6
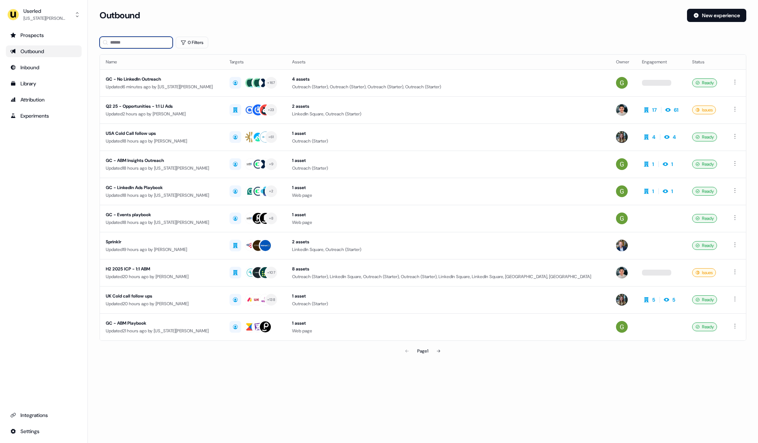
click at [137, 42] on input at bounding box center [136, 43] width 73 height 12
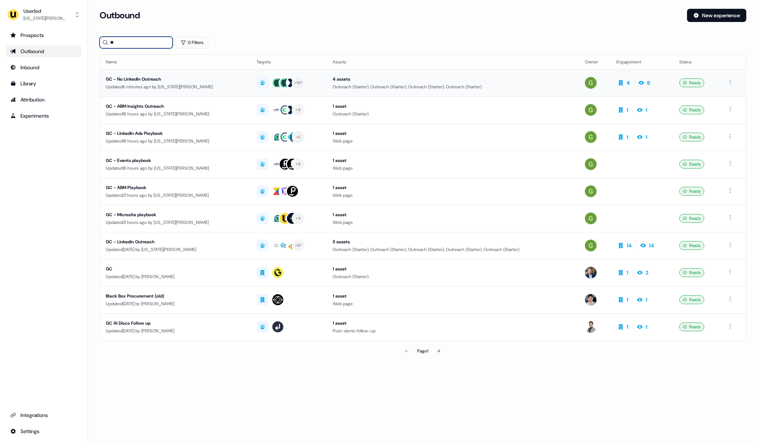
type input "**"
click at [178, 85] on div "Updated 6 minutes ago by [US_STATE][PERSON_NAME]" at bounding box center [175, 86] width 139 height 7
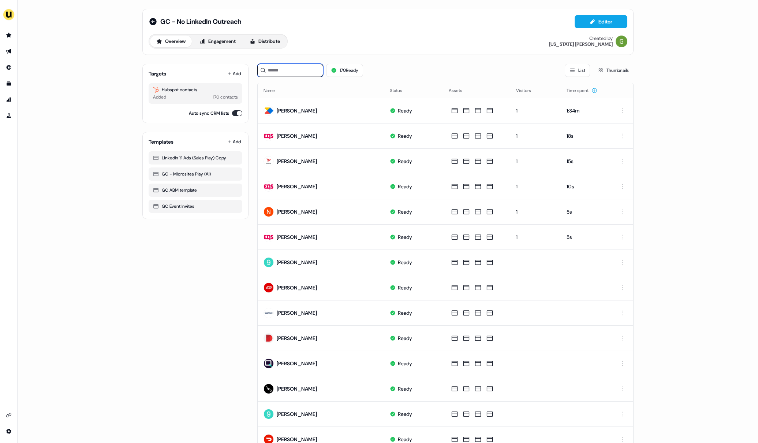
click at [273, 69] on input at bounding box center [290, 70] width 66 height 13
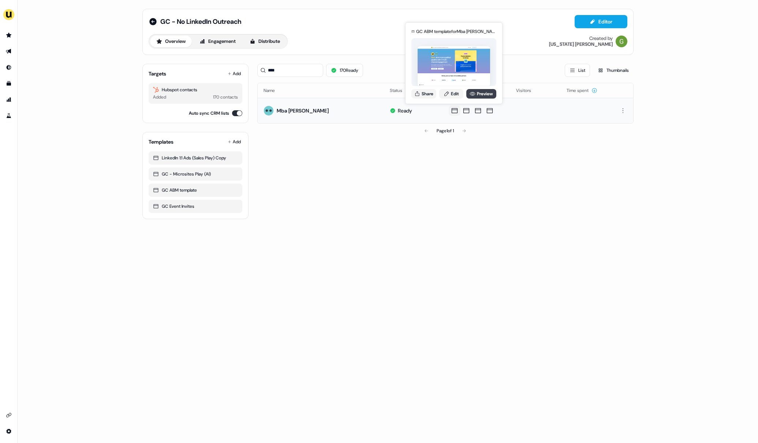
click at [474, 94] on icon at bounding box center [473, 94] width 6 height 6
click at [423, 92] on button "Share" at bounding box center [424, 94] width 25 height 10
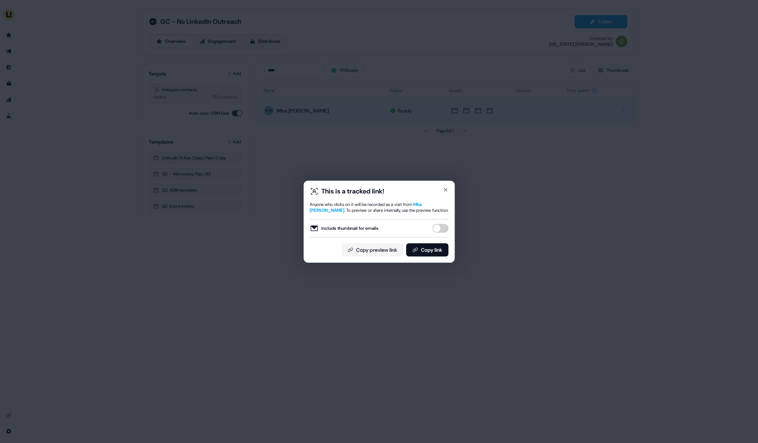
click at [432, 226] on div "Include thumbnail for emails" at bounding box center [379, 228] width 139 height 9
click at [437, 228] on button "Include thumbnail for emails" at bounding box center [441, 228] width 16 height 9
click at [434, 242] on div "This is a tracked link! Anyone who clicks on it will be recorded as a visit fro…" at bounding box center [379, 222] width 139 height 70
click at [434, 254] on button "Copy link" at bounding box center [427, 249] width 42 height 13
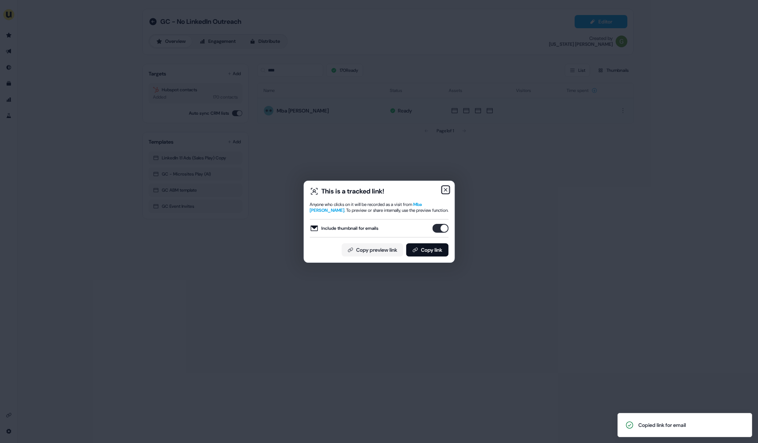
click at [444, 189] on icon "button" at bounding box center [446, 190] width 6 height 6
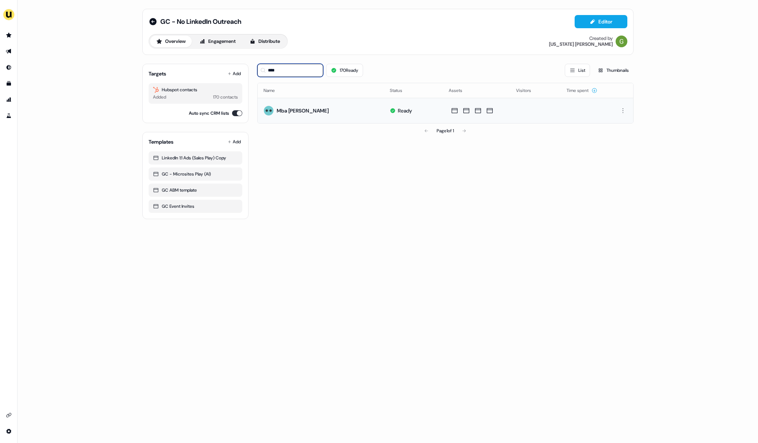
click at [284, 71] on input "****" at bounding box center [290, 70] width 66 height 13
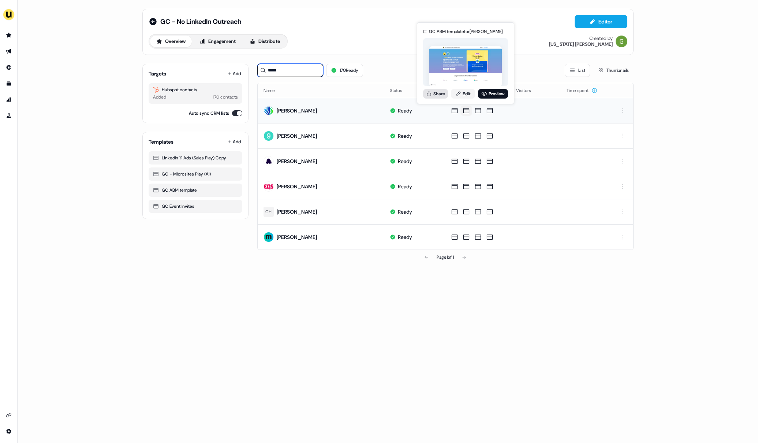
type input "*****"
click at [439, 92] on button "Share" at bounding box center [435, 94] width 25 height 10
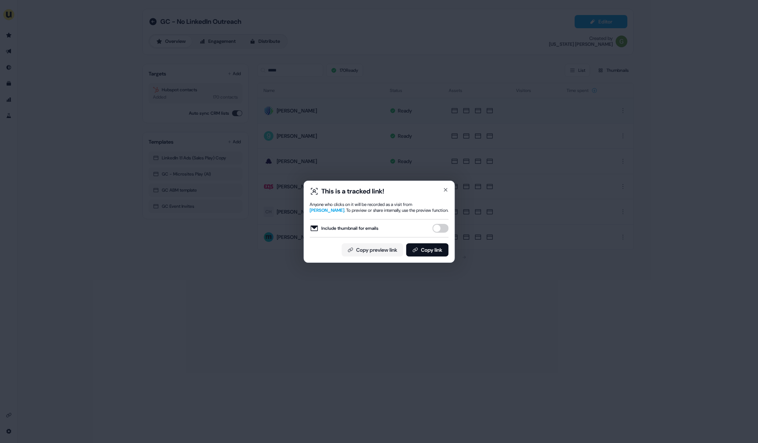
click at [437, 232] on button "Include thumbnail for emails" at bounding box center [441, 228] width 16 height 9
click at [437, 225] on button "Include thumbnail for emails" at bounding box center [441, 228] width 16 height 9
click at [431, 248] on button "Copy link" at bounding box center [427, 249] width 42 height 13
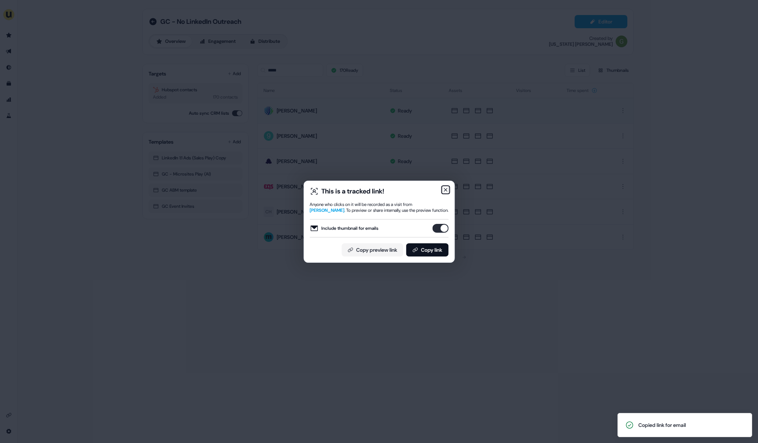
click at [446, 187] on icon "button" at bounding box center [446, 190] width 6 height 6
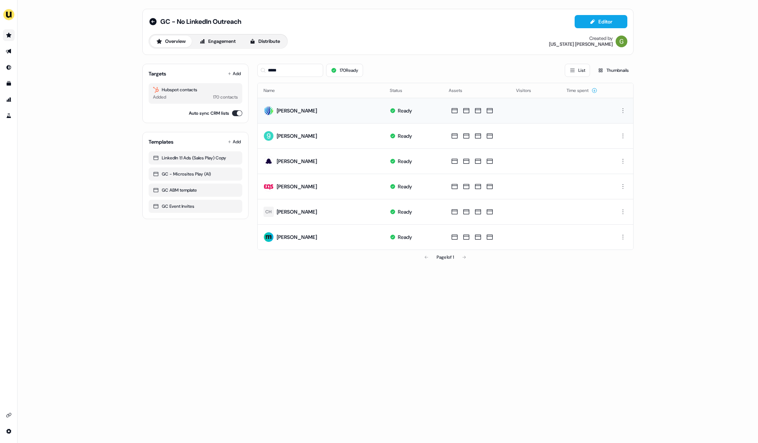
click at [5, 36] on link "Go to prospects" at bounding box center [9, 35] width 12 height 12
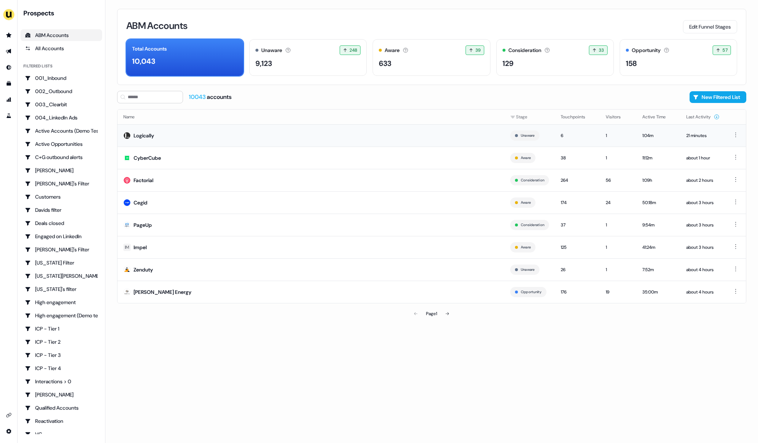
click at [217, 132] on td "Logically" at bounding box center [311, 135] width 387 height 22
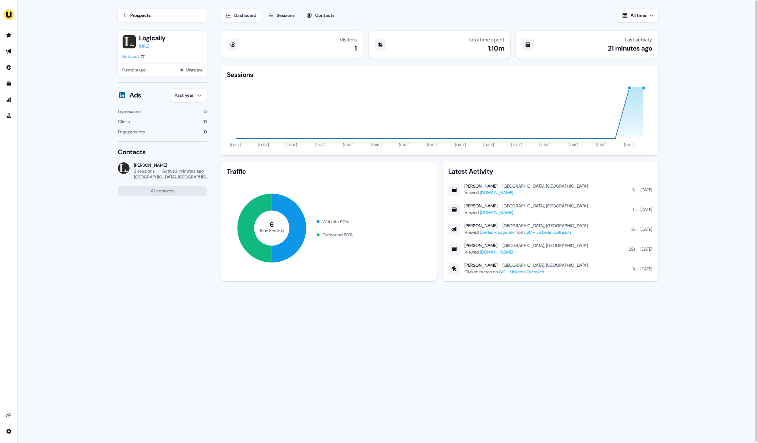
click at [279, 15] on div "Sessions" at bounding box center [286, 15] width 18 height 7
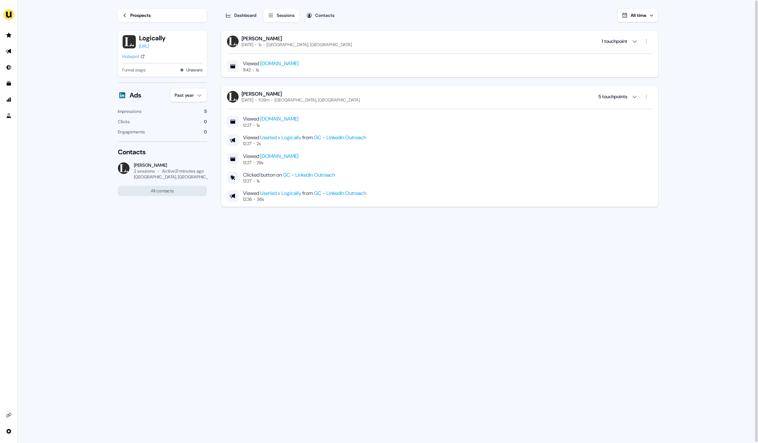
click at [151, 19] on div "Prospects" at bounding box center [140, 15] width 21 height 7
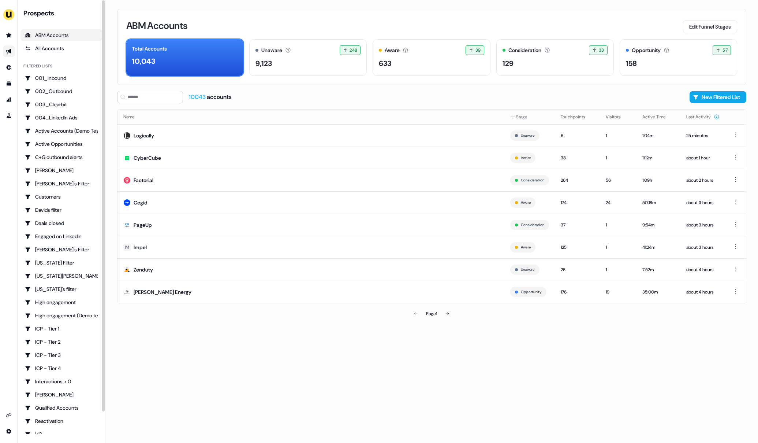
click at [9, 51] on icon "Go to outbound experience" at bounding box center [8, 51] width 5 height 5
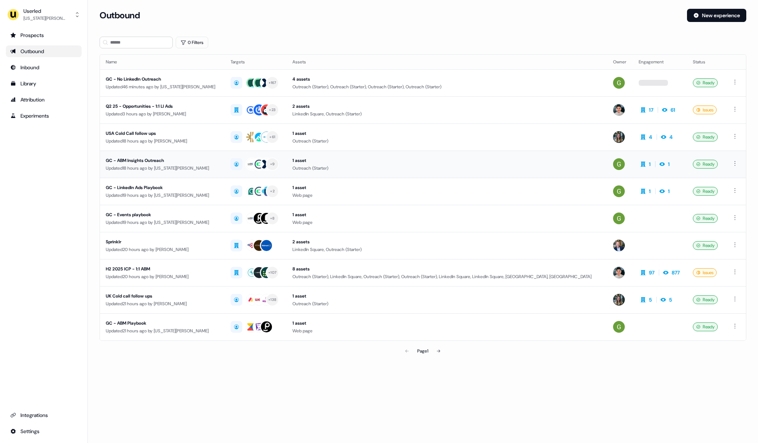
click at [133, 157] on div "GC - ABM Insights Outreach" at bounding box center [162, 160] width 113 height 7
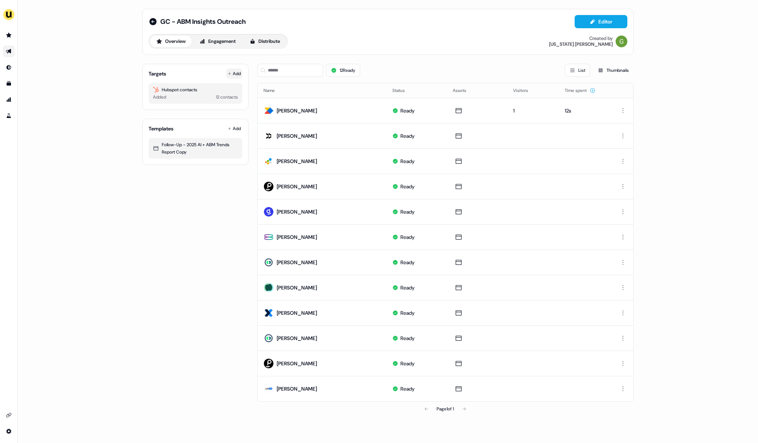
click at [233, 75] on button "Add" at bounding box center [234, 73] width 16 height 10
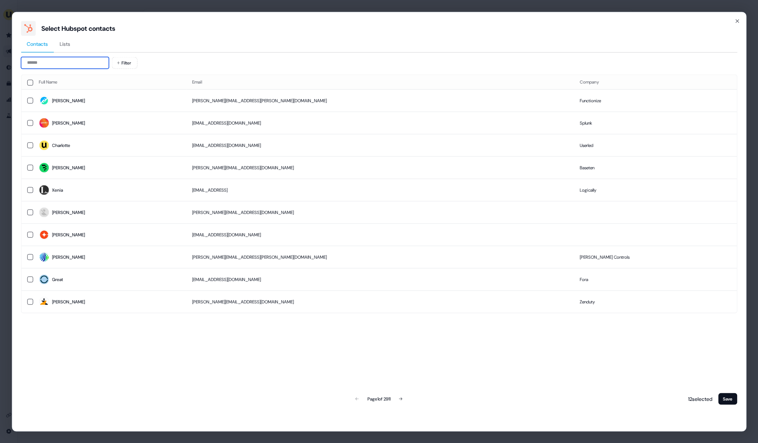
click at [78, 67] on input at bounding box center [65, 63] width 88 height 12
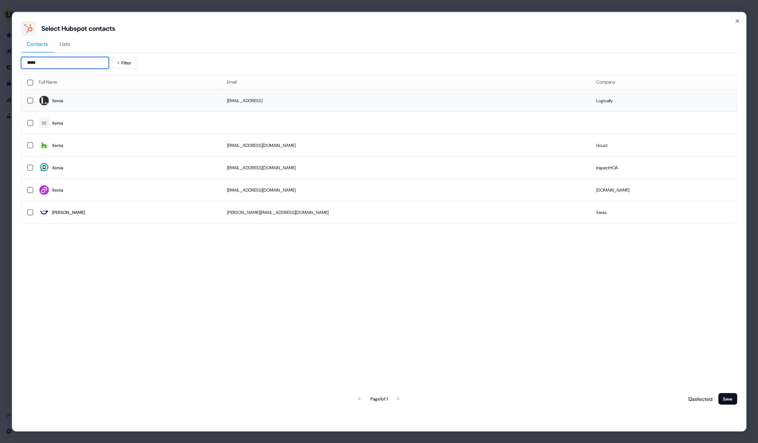
type input "*****"
click at [126, 101] on span "Xenia" at bounding box center [127, 101] width 177 height 10
click at [735, 400] on button "Save" at bounding box center [728, 399] width 19 height 12
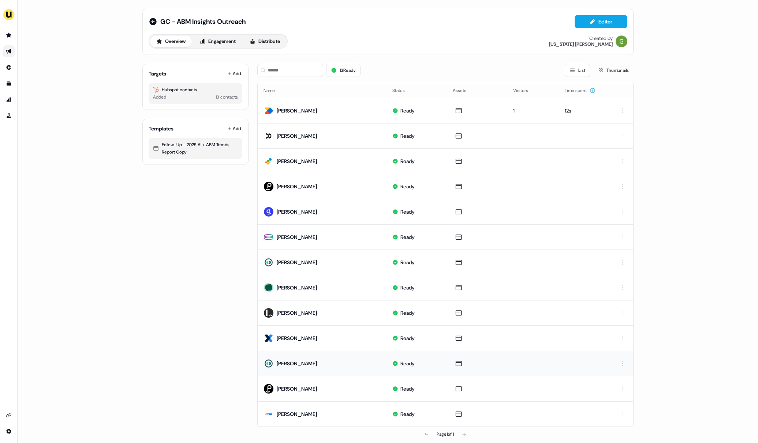
scroll to position [7, 0]
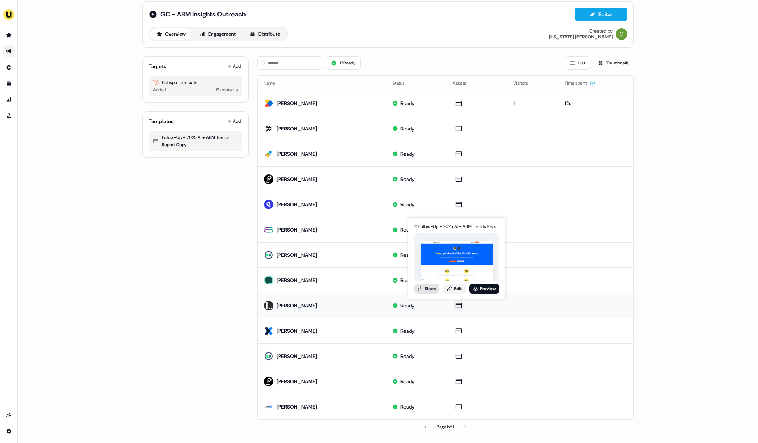
click at [432, 286] on button "Share" at bounding box center [427, 289] width 25 height 10
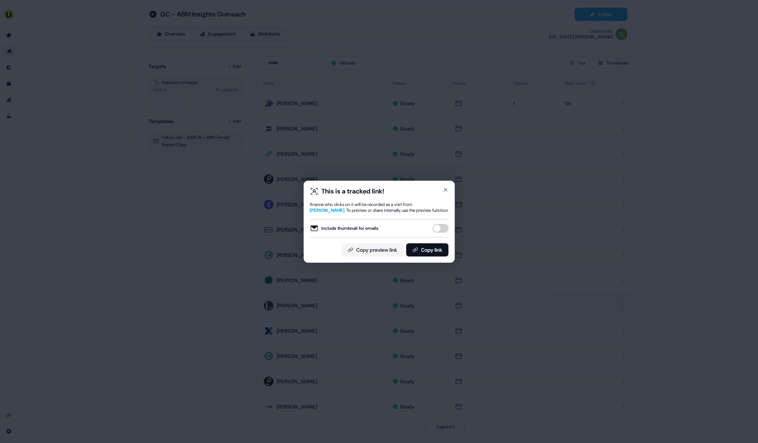
click at [437, 229] on button "Include thumbnail for emails" at bounding box center [441, 228] width 16 height 9
click at [434, 247] on button "Copy link" at bounding box center [427, 249] width 42 height 13
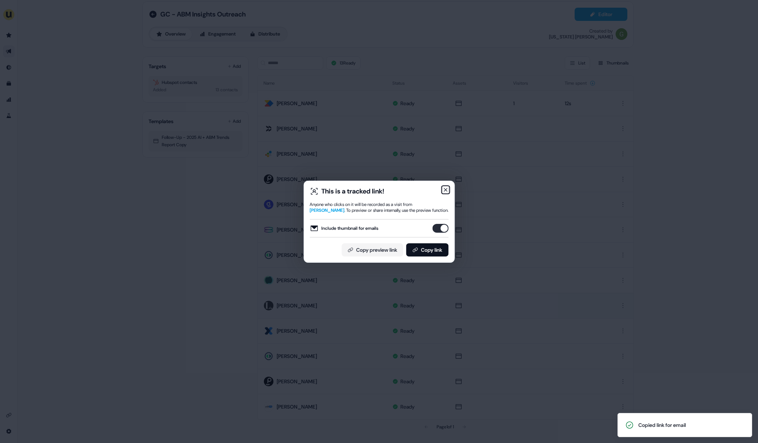
click at [443, 192] on icon "button" at bounding box center [446, 190] width 6 height 6
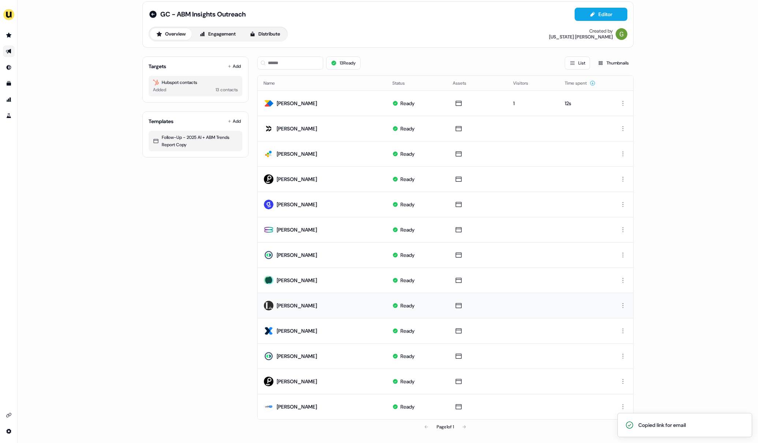
click at [149, 20] on div "GC - ABM Insights Outreach Editor" at bounding box center [388, 14] width 479 height 13
click at [151, 18] on icon at bounding box center [152, 14] width 7 height 7
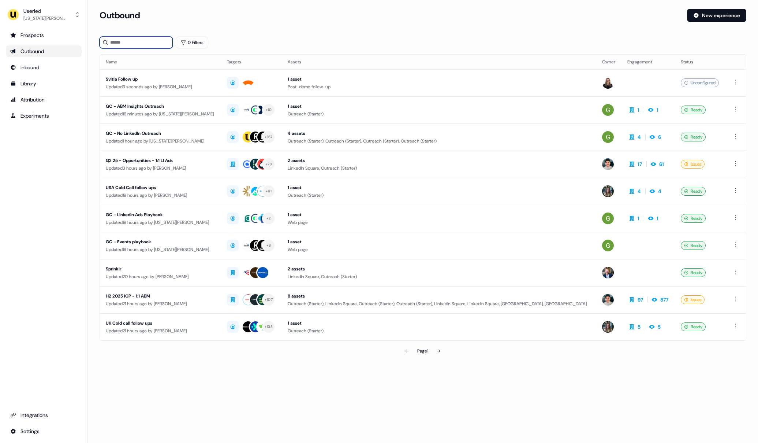
click at [138, 43] on input at bounding box center [136, 43] width 73 height 12
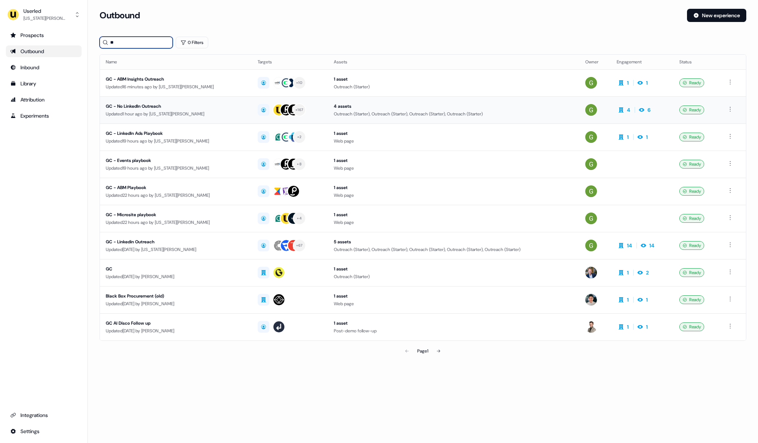
type input "**"
click at [158, 119] on td "GC - No LinkedIn Outreach Updated 1 hour ago by [US_STATE][PERSON_NAME]" at bounding box center [176, 109] width 152 height 27
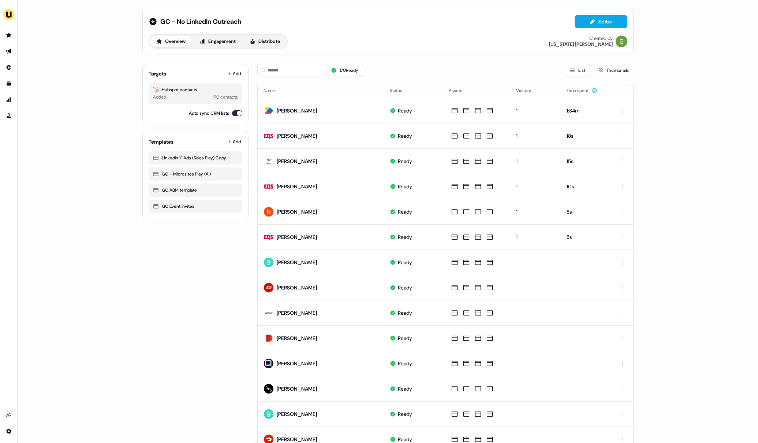
click at [265, 69] on div at bounding box center [290, 70] width 66 height 13
click at [265, 69] on input at bounding box center [290, 70] width 66 height 13
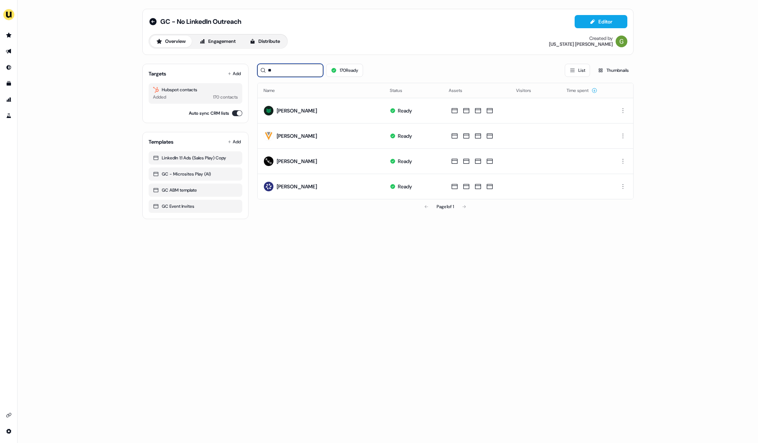
type input "*"
click at [402, 221] on div "GC - No LinkedIn Outreach Editor Overview Engagement Distribute Created by [US_…" at bounding box center [388, 114] width 509 height 228
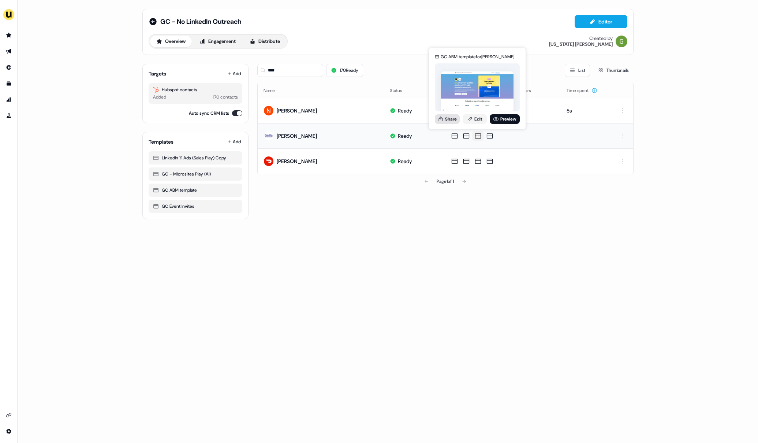
click at [449, 119] on button "Share" at bounding box center [447, 119] width 25 height 10
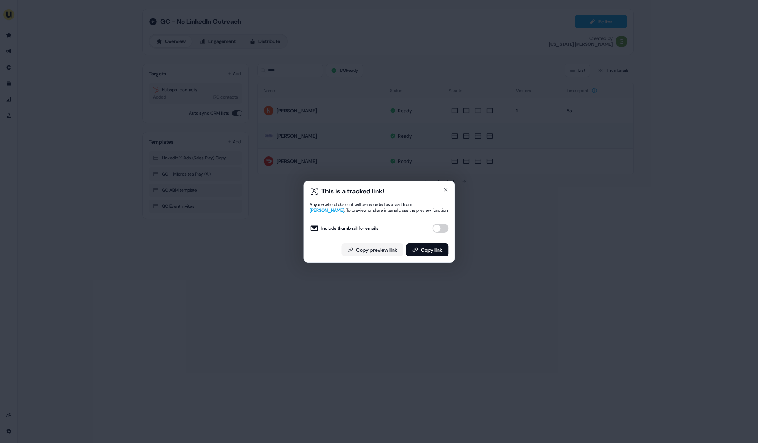
click at [438, 228] on button "Include thumbnail for emails" at bounding box center [441, 228] width 16 height 9
click at [432, 260] on div "This is a tracked link! Anyone who clicks on it will be recorded as a visit fro…" at bounding box center [379, 222] width 151 height 82
click at [426, 250] on button "Copy link" at bounding box center [427, 249] width 42 height 13
click at [422, 250] on button "Copy link" at bounding box center [427, 249] width 42 height 13
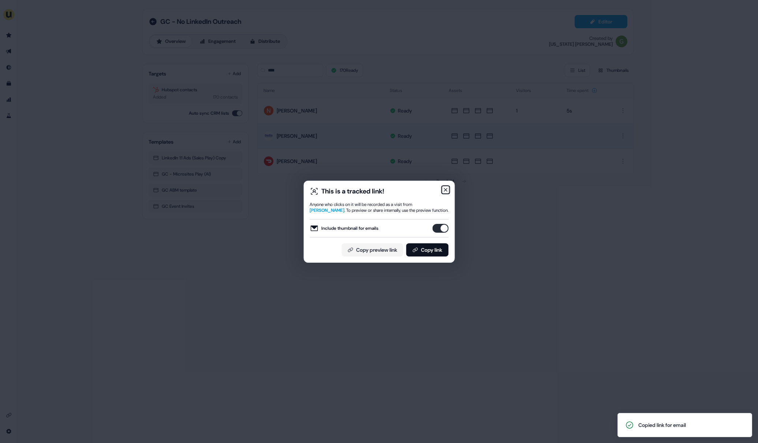
click at [446, 189] on icon "button" at bounding box center [446, 190] width 6 height 6
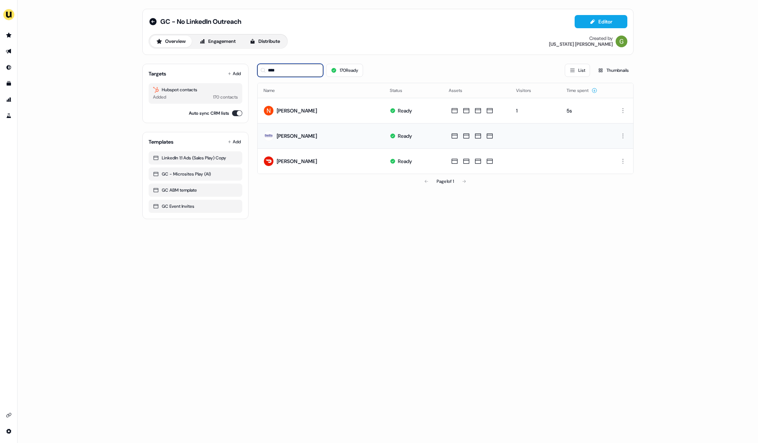
click at [276, 71] on input "****" at bounding box center [290, 70] width 66 height 13
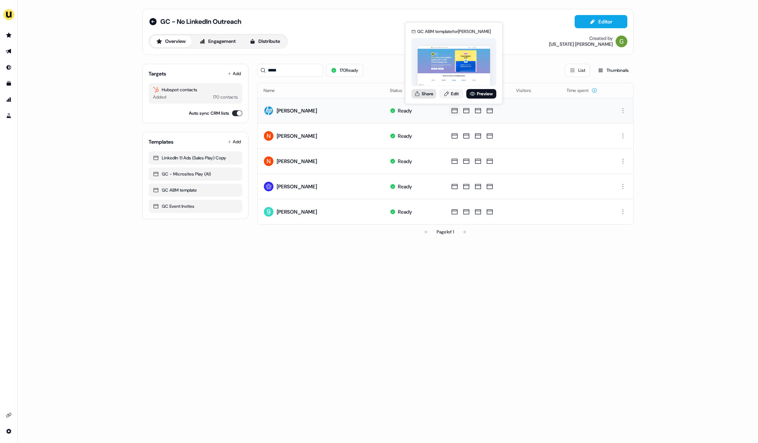
click at [428, 94] on button "Share" at bounding box center [424, 94] width 25 height 10
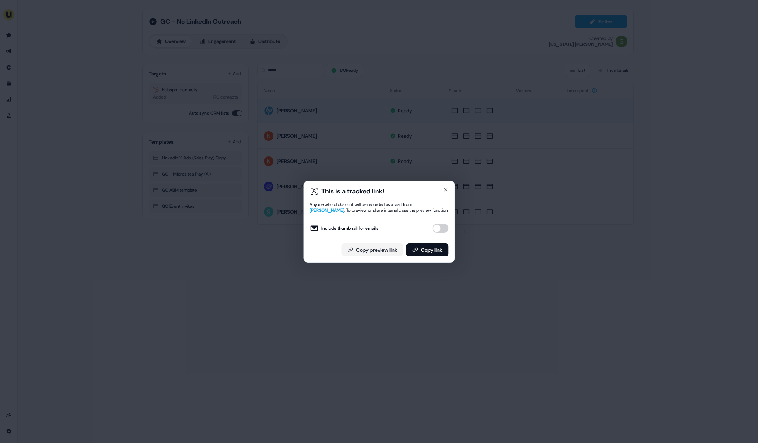
click at [439, 228] on button "Include thumbnail for emails" at bounding box center [441, 228] width 16 height 9
click at [427, 255] on button "Copy link" at bounding box center [427, 249] width 42 height 13
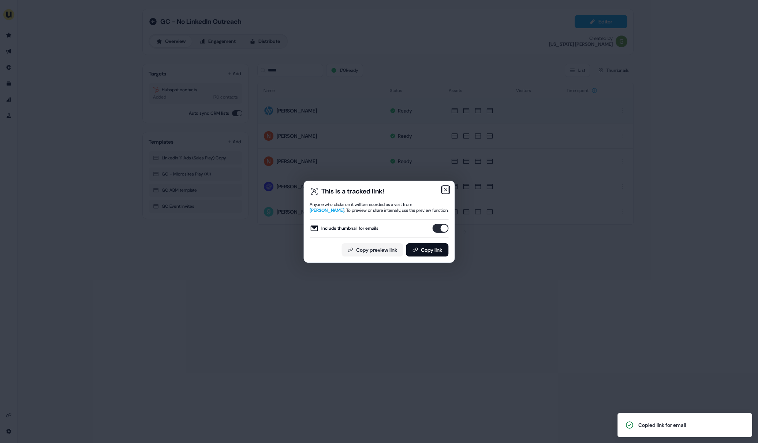
click at [446, 189] on icon "button" at bounding box center [445, 189] width 3 height 3
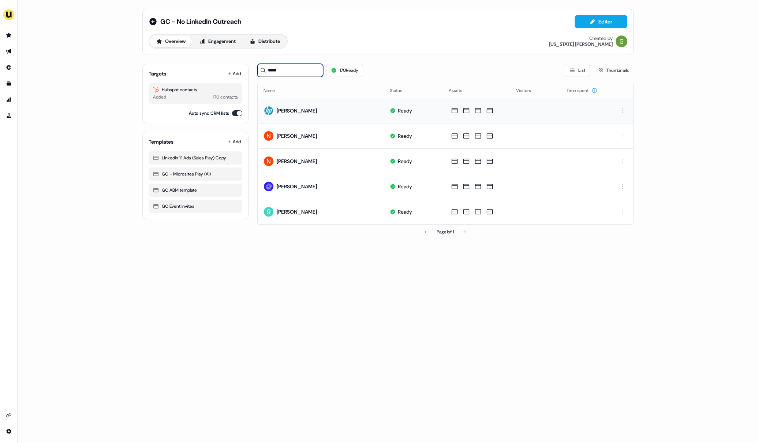
click at [267, 72] on input "*****" at bounding box center [290, 70] width 66 height 13
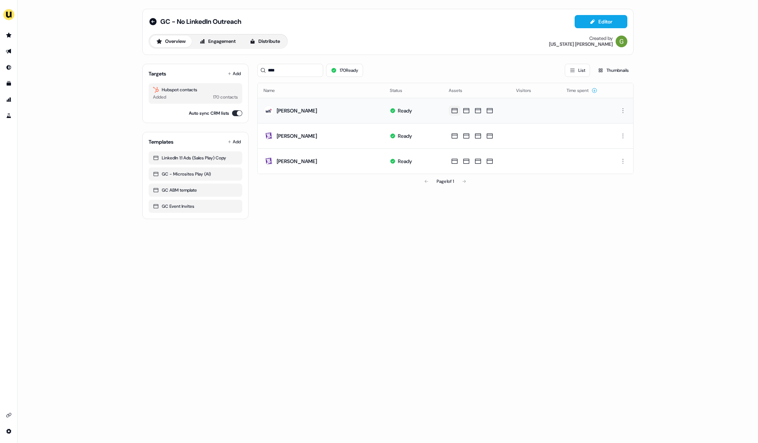
click at [461, 67] on div "**** 170 Ready List Thumbnails" at bounding box center [445, 70] width 376 height 13
click at [448, 216] on div "**** 170 Ready List Thumbnails Name Status Assets Visitors Time spent [PERSON_N…" at bounding box center [445, 138] width 376 height 161
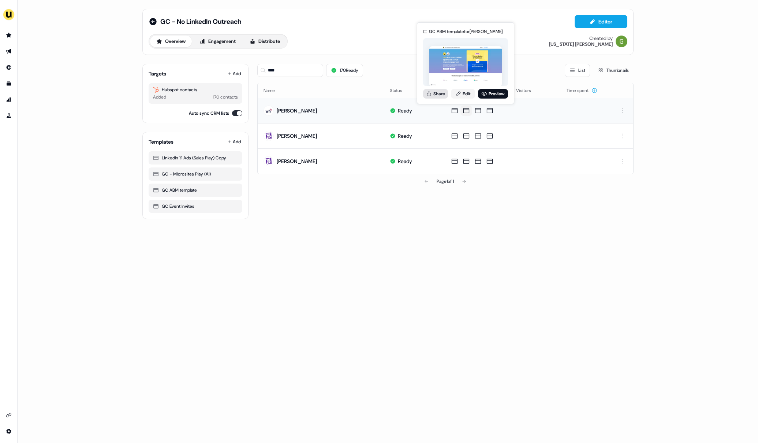
click at [441, 94] on button "Share" at bounding box center [435, 94] width 25 height 10
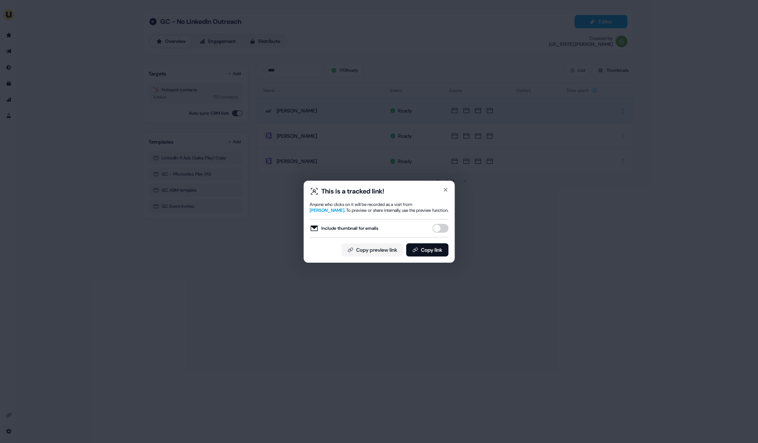
click at [434, 227] on button "Include thumbnail for emails" at bounding box center [441, 228] width 16 height 9
click at [434, 243] on button "Copy link" at bounding box center [427, 249] width 42 height 13
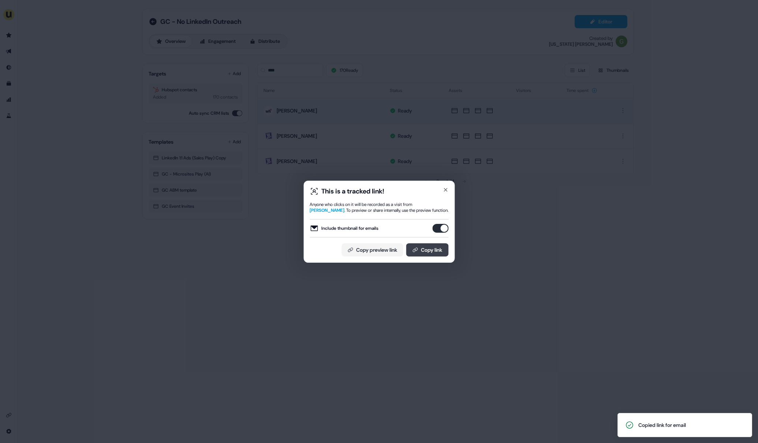
click at [433, 246] on button "Copy link" at bounding box center [427, 249] width 42 height 13
click at [444, 190] on icon "button" at bounding box center [446, 190] width 6 height 6
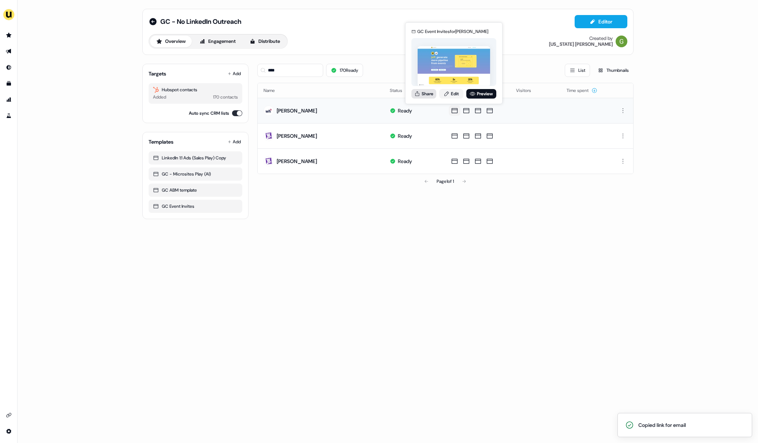
click at [431, 93] on button "Share" at bounding box center [424, 94] width 25 height 10
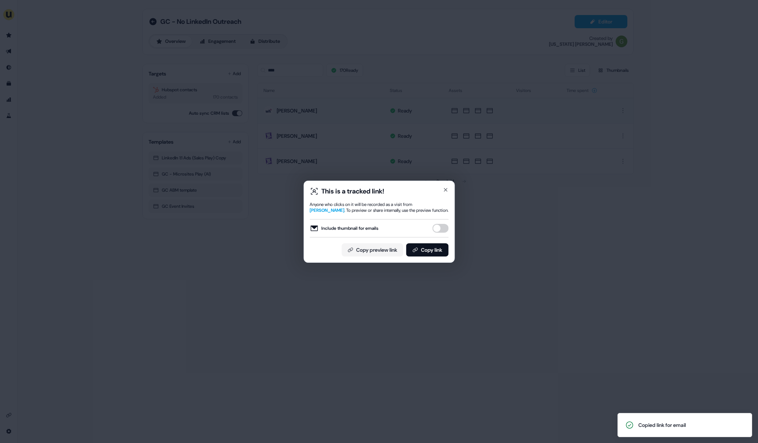
click at [439, 226] on button "Include thumbnail for emails" at bounding box center [441, 228] width 16 height 9
click at [431, 251] on button "Copy link" at bounding box center [427, 249] width 42 height 13
click at [445, 190] on icon "button" at bounding box center [446, 190] width 6 height 6
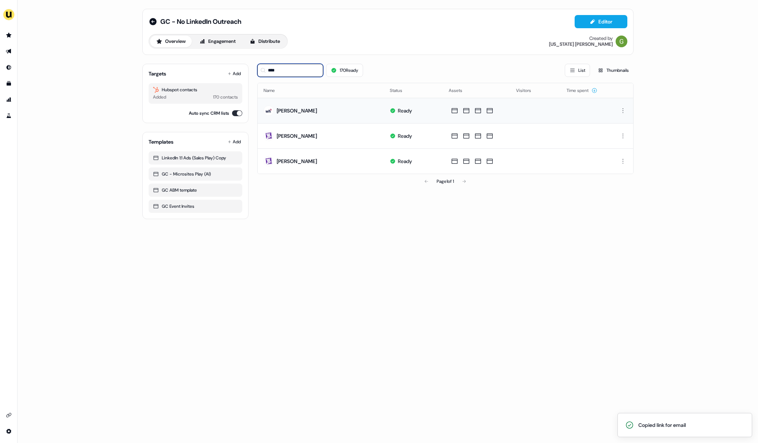
click at [288, 72] on input "****" at bounding box center [290, 70] width 66 height 13
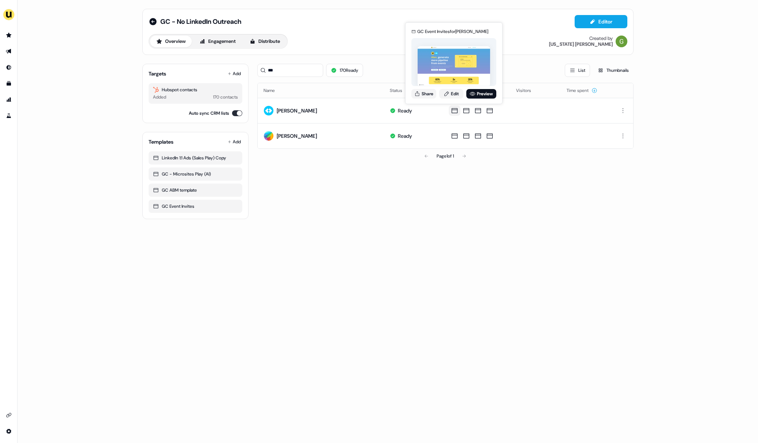
click at [475, 239] on div "GC - No LinkedIn Outreach Editor Overview Engagement Distribute Created by [US_…" at bounding box center [388, 221] width 741 height 443
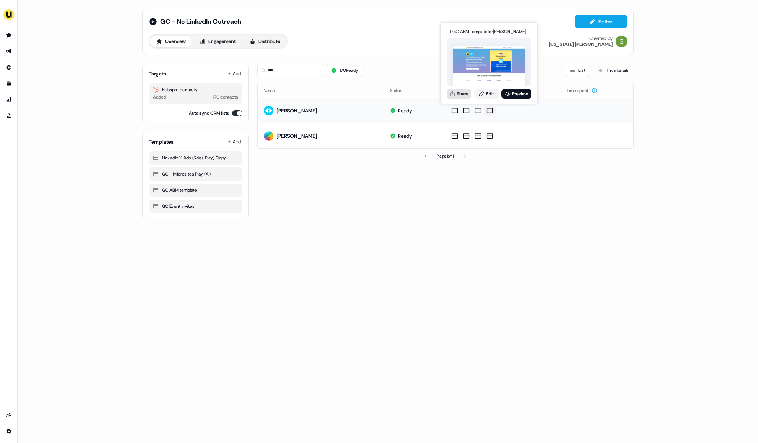
click at [467, 96] on button "Share" at bounding box center [459, 94] width 25 height 10
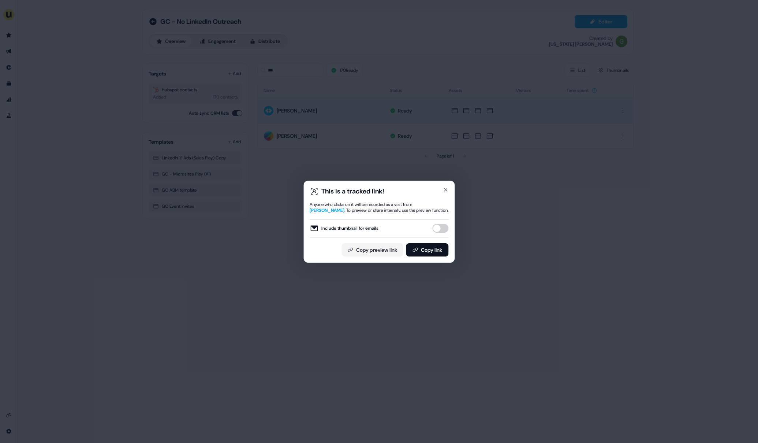
click at [442, 230] on button "Include thumbnail for emails" at bounding box center [441, 228] width 16 height 9
click at [438, 246] on button "Copy link" at bounding box center [427, 249] width 42 height 13
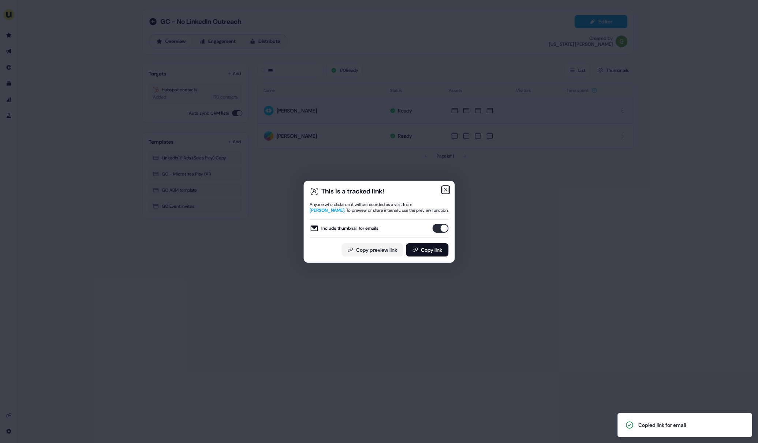
click at [446, 191] on icon "button" at bounding box center [446, 190] width 6 height 6
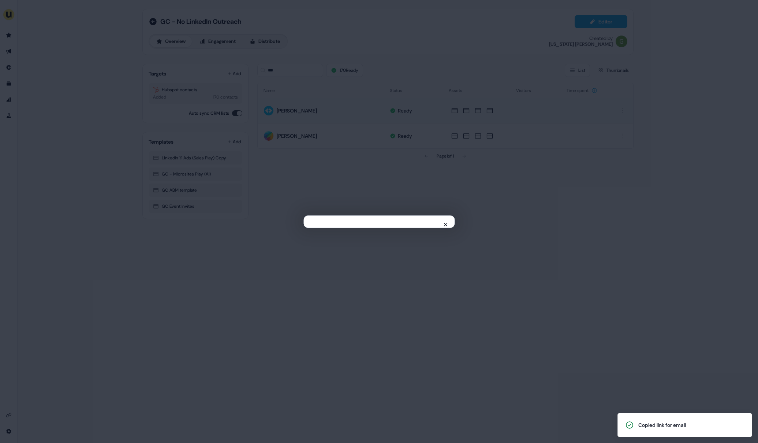
click at [446, 191] on div "Close" at bounding box center [379, 221] width 758 height 443
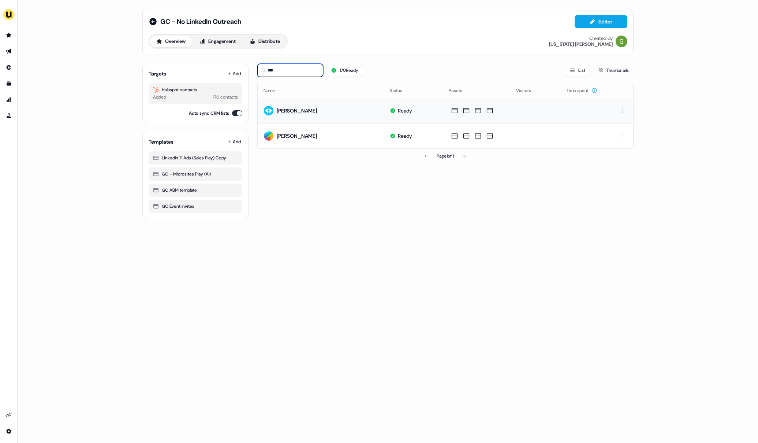
click at [284, 75] on input "***" at bounding box center [290, 70] width 66 height 13
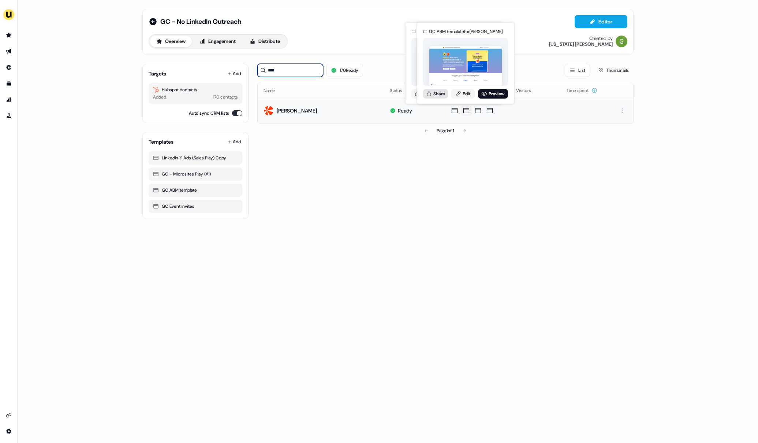
type input "****"
click at [442, 92] on button "Share" at bounding box center [435, 94] width 25 height 10
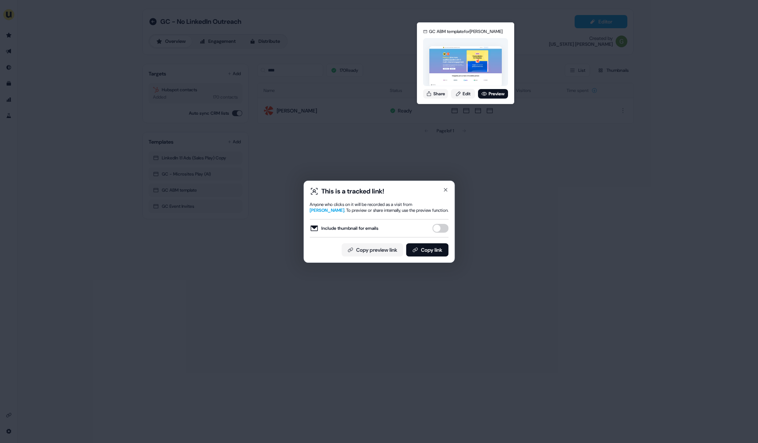
click at [441, 94] on div "This is a tracked link! Anyone who clicks on it will be recorded as a visit fro…" at bounding box center [379, 221] width 758 height 443
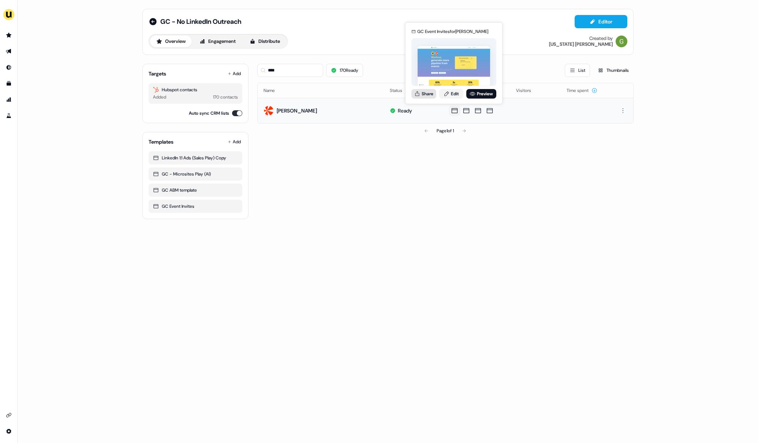
click at [426, 92] on button "Share" at bounding box center [424, 94] width 25 height 10
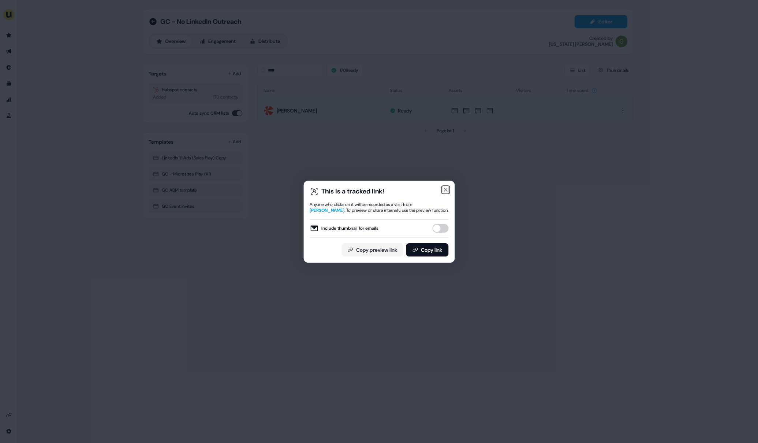
click at [448, 189] on icon "button" at bounding box center [446, 190] width 6 height 6
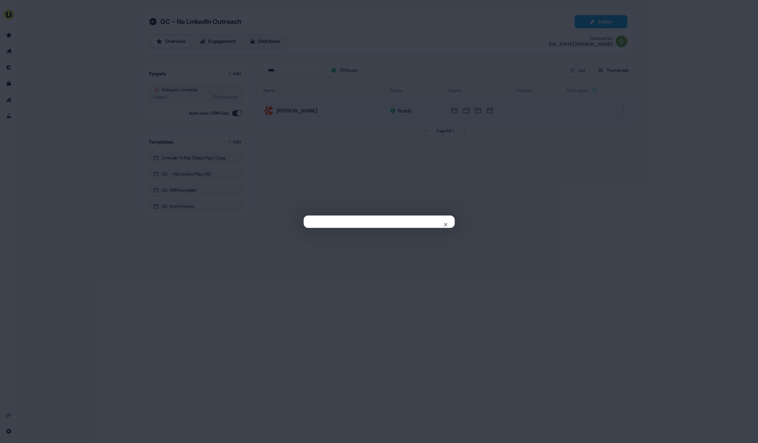
click at [465, 111] on icon at bounding box center [466, 110] width 9 height 7
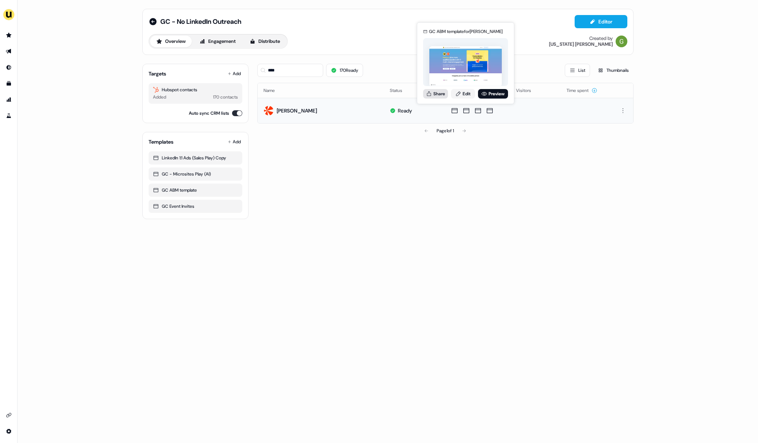
click at [443, 92] on button "Share" at bounding box center [435, 94] width 25 height 10
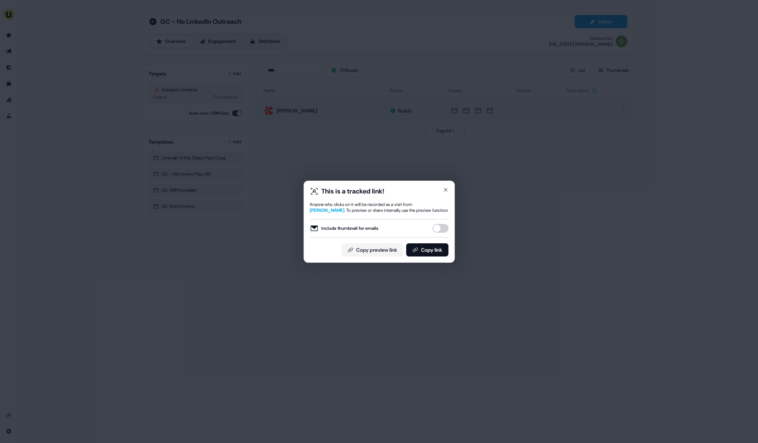
click at [438, 228] on button "Include thumbnail for emails" at bounding box center [441, 228] width 16 height 9
click at [435, 244] on button "Copy link" at bounding box center [427, 249] width 42 height 13
